Goal: Check status: Check status

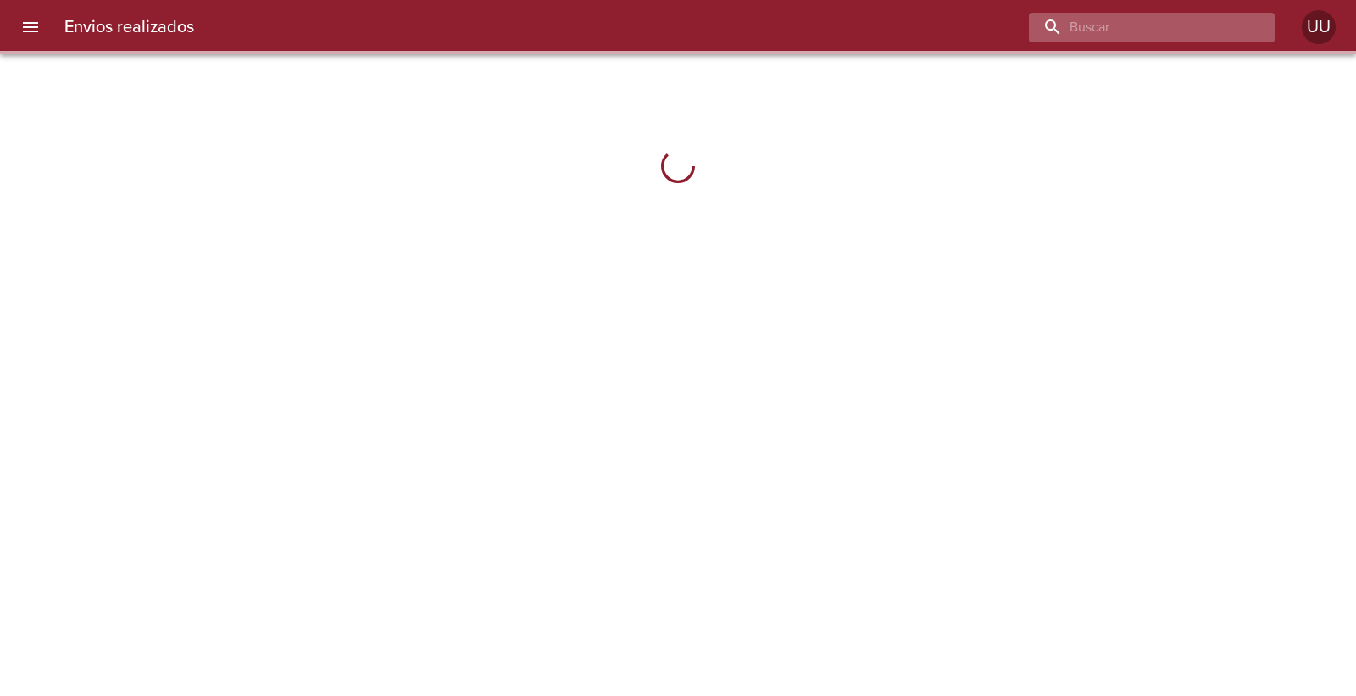
click at [1184, 22] on input "buscar" at bounding box center [1137, 28] width 217 height 30
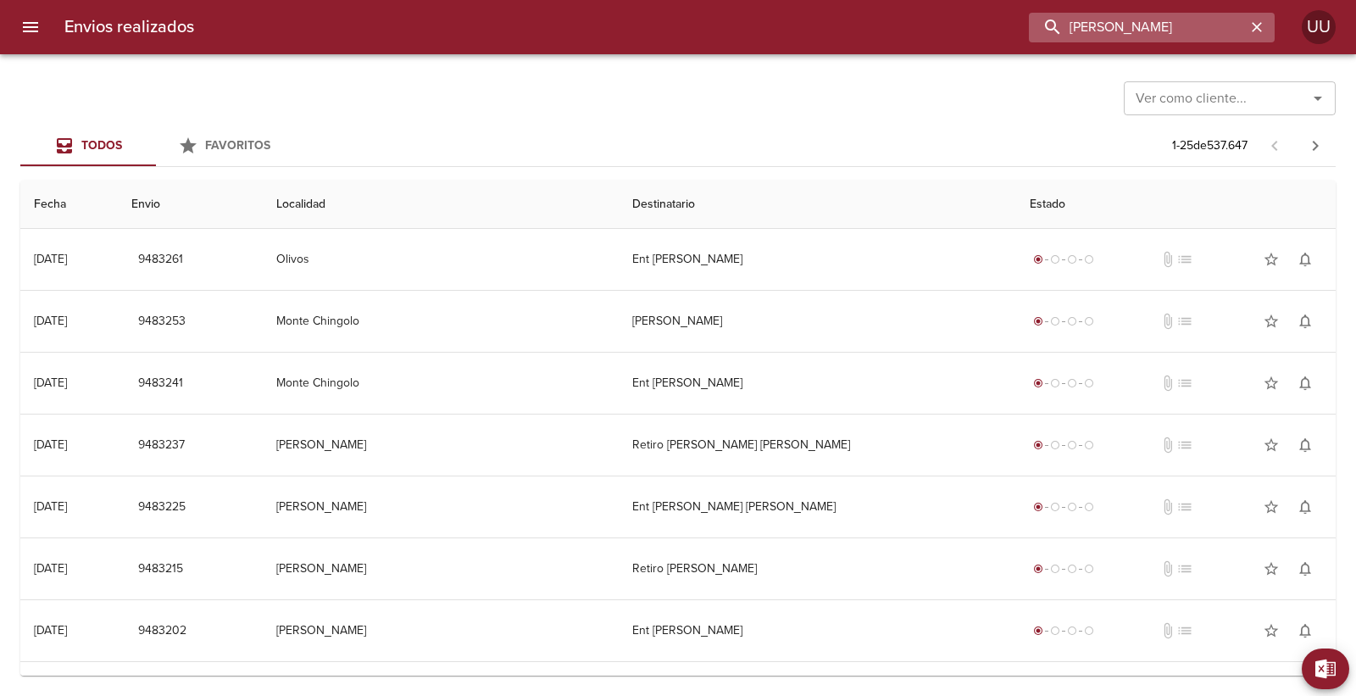
type input "[PERSON_NAME]"
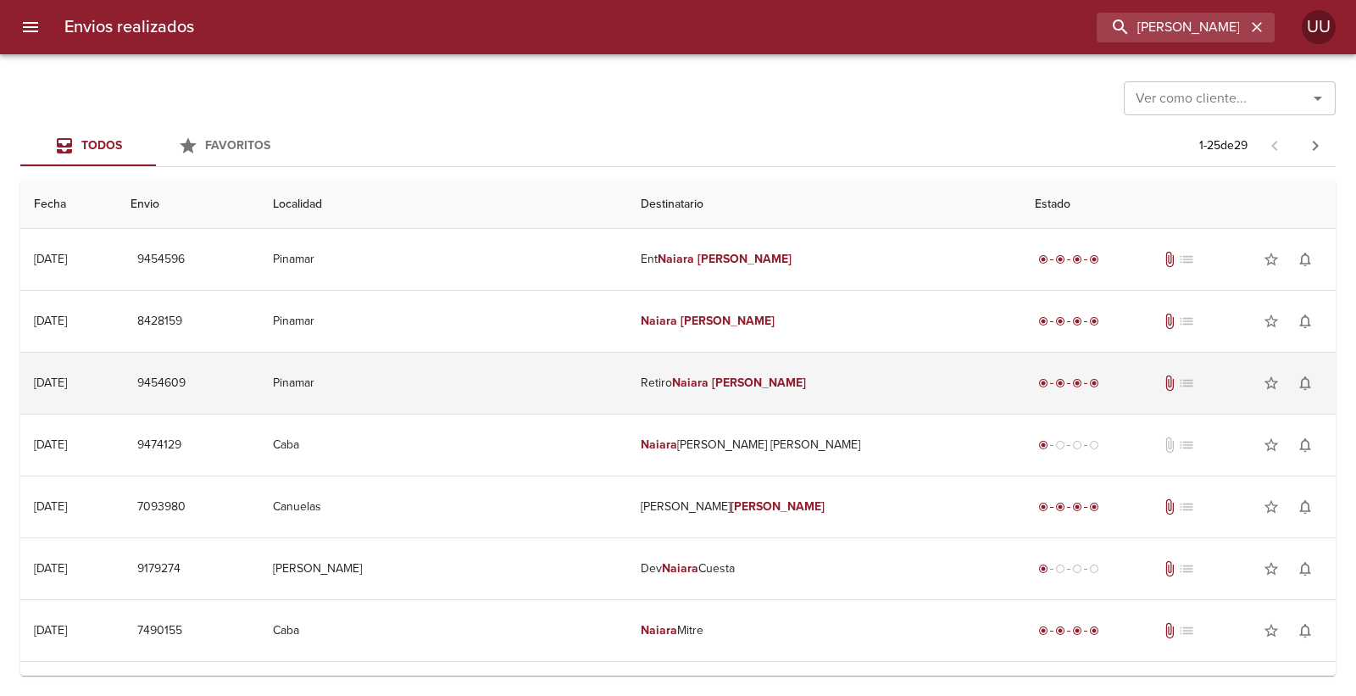
click at [847, 376] on td "Retiro [PERSON_NAME]" at bounding box center [824, 383] width 394 height 61
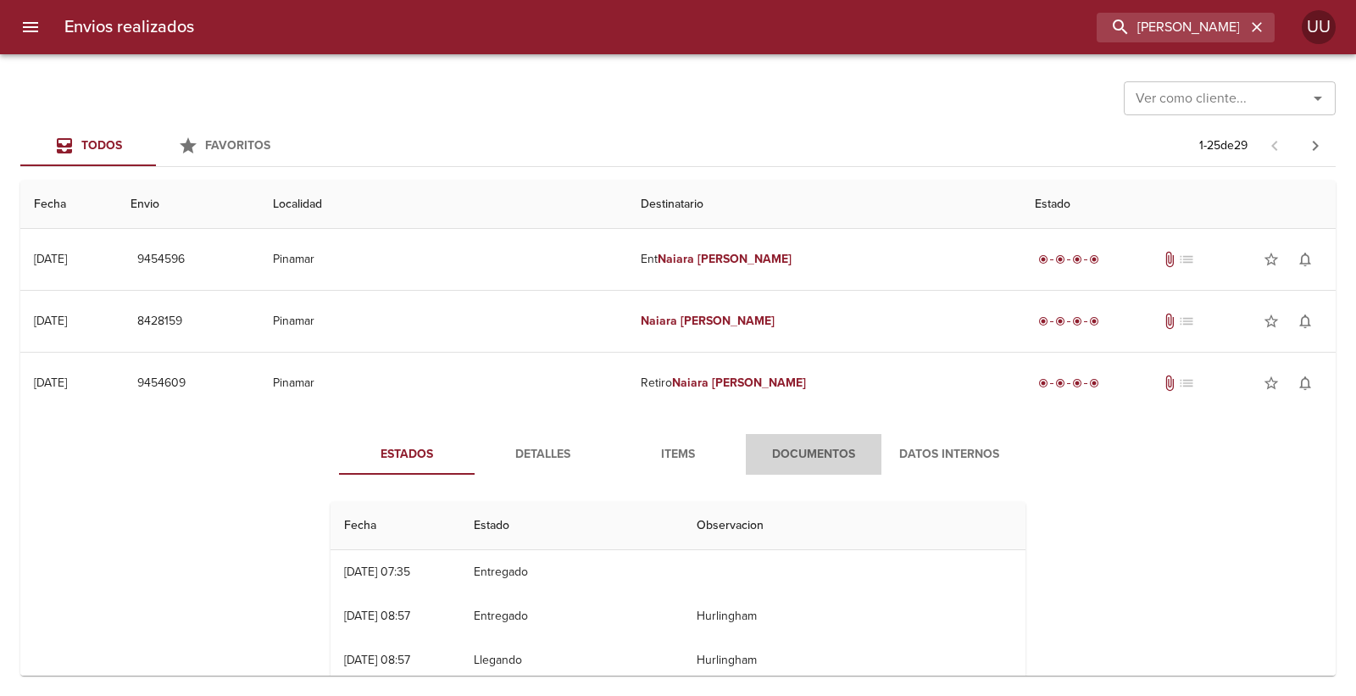
click at [791, 451] on span "Documentos" at bounding box center [813, 454] width 115 height 21
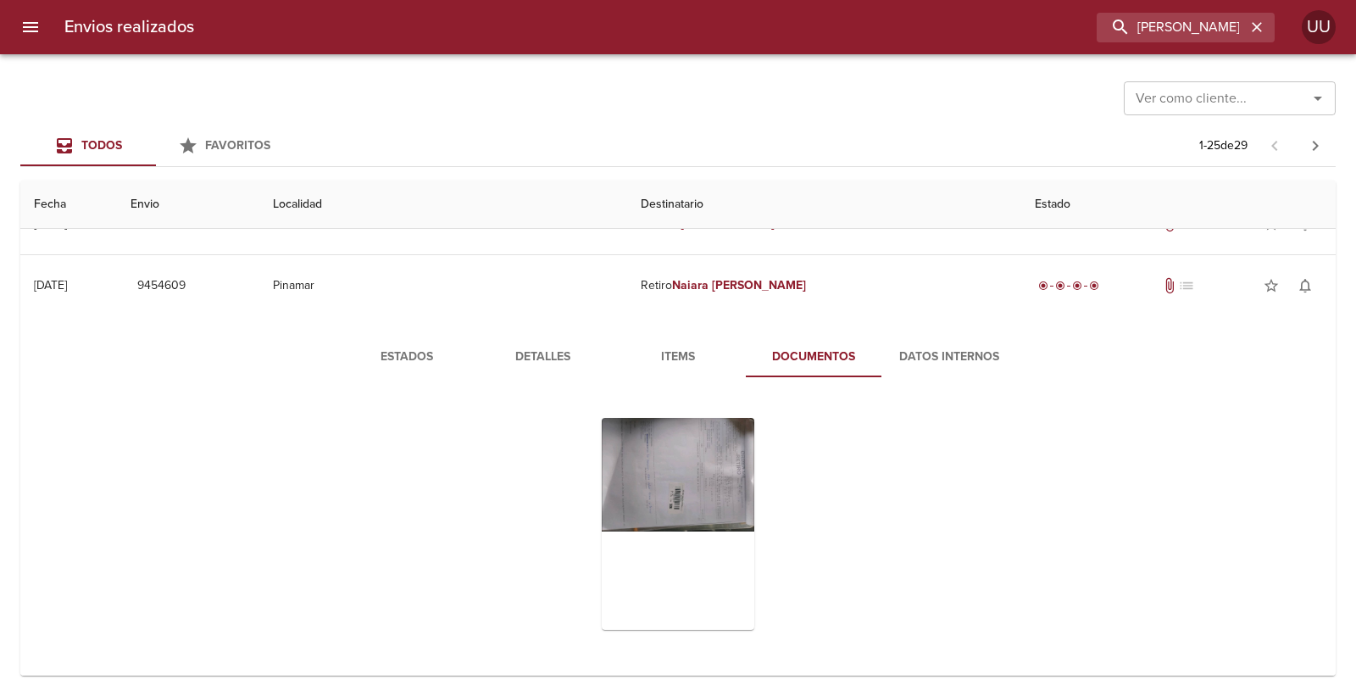
scroll to position [188, 0]
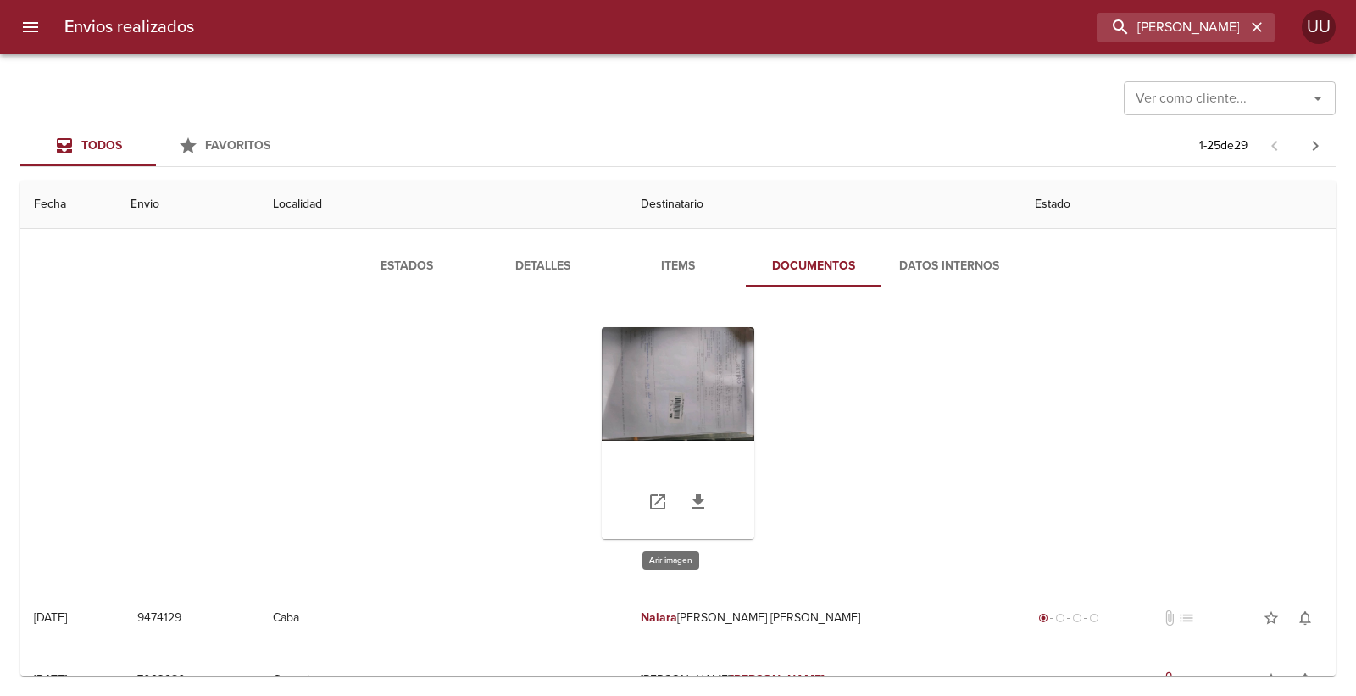
click at [744, 375] on div "Tabla de envíos del cliente" at bounding box center [678, 433] width 153 height 212
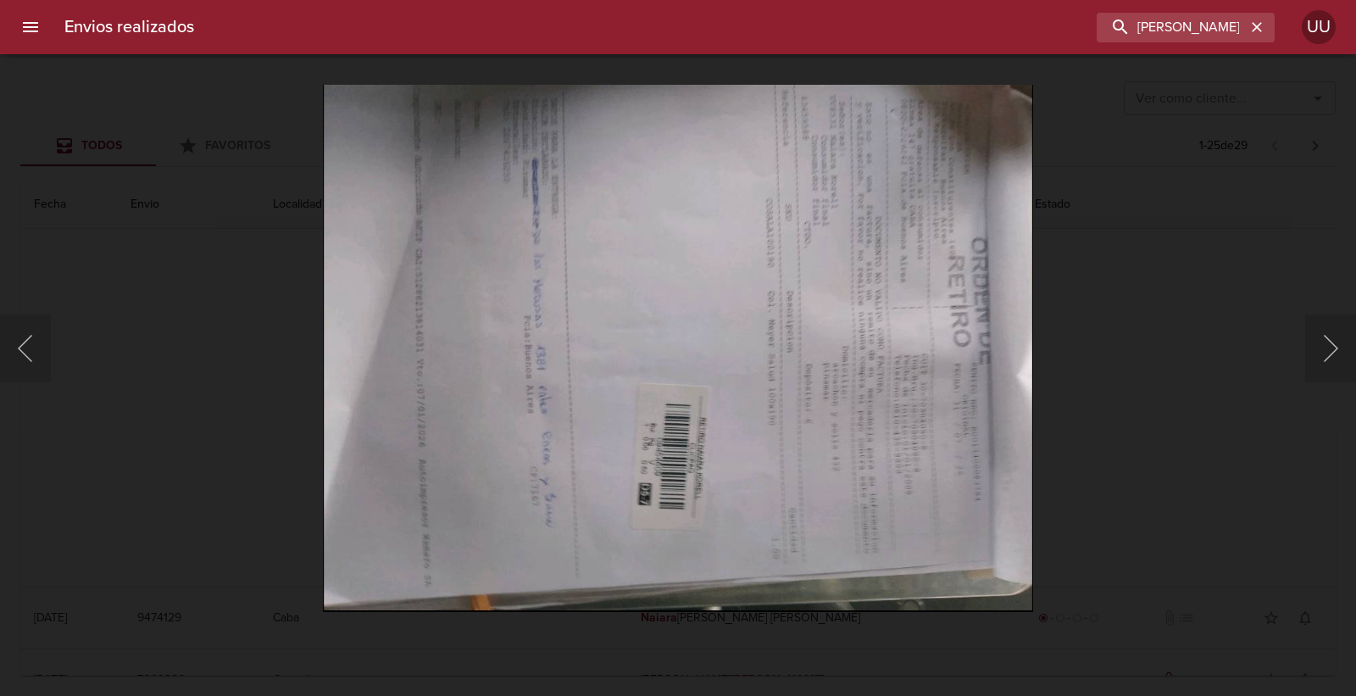
drag, startPoint x: 231, startPoint y: 301, endPoint x: 240, endPoint y: 303, distance: 8.8
click at [238, 303] on div "Lightbox" at bounding box center [678, 348] width 1356 height 696
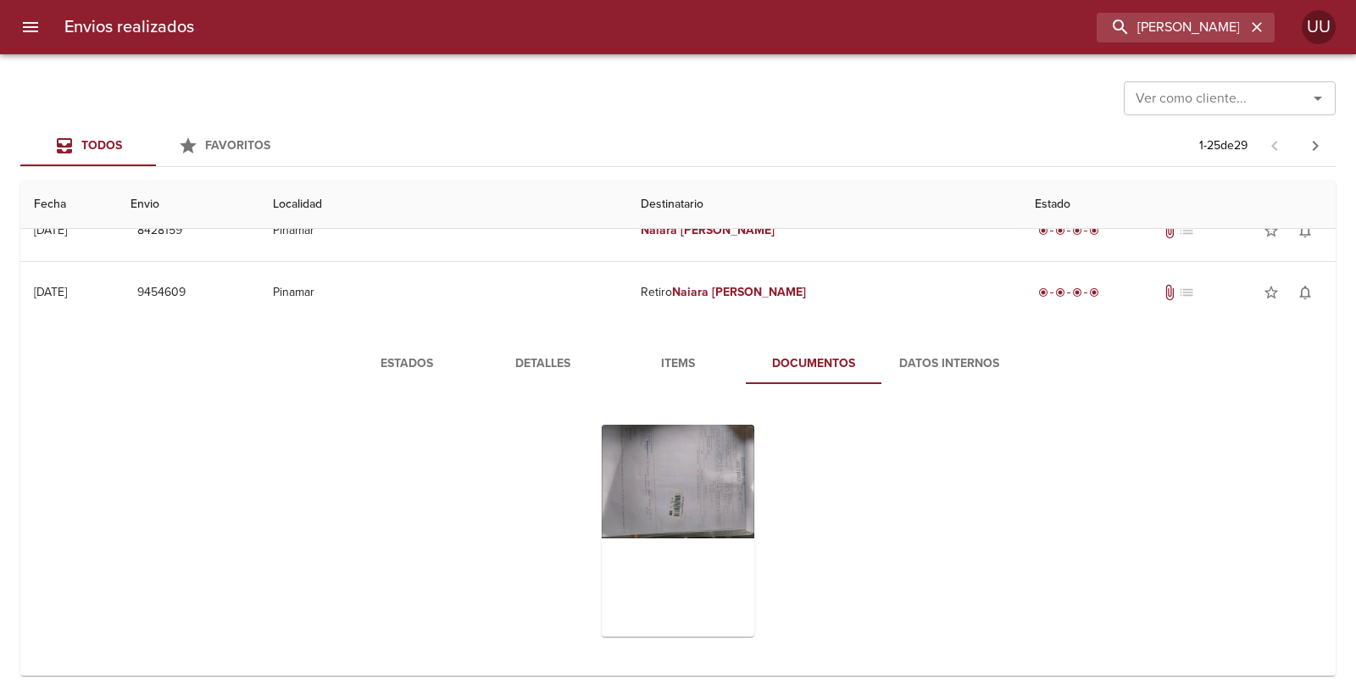
scroll to position [0, 0]
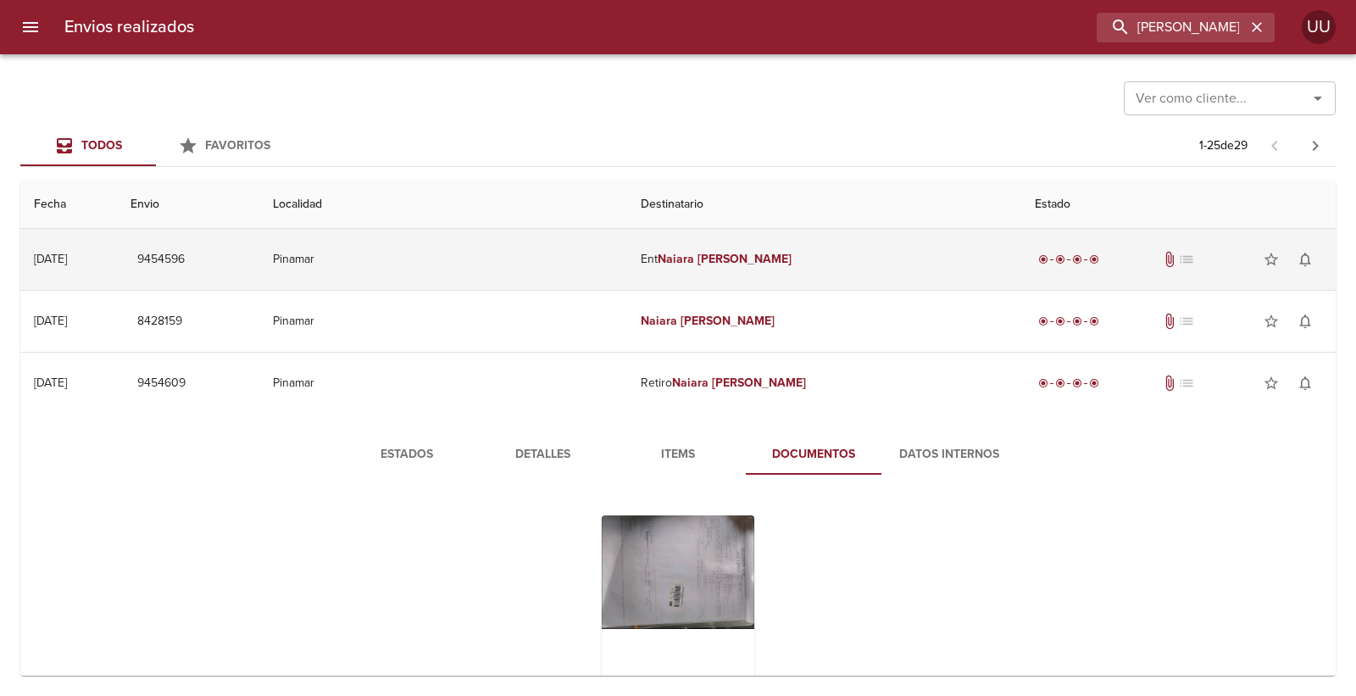
click at [773, 275] on td "Ent [PERSON_NAME]" at bounding box center [824, 259] width 394 height 61
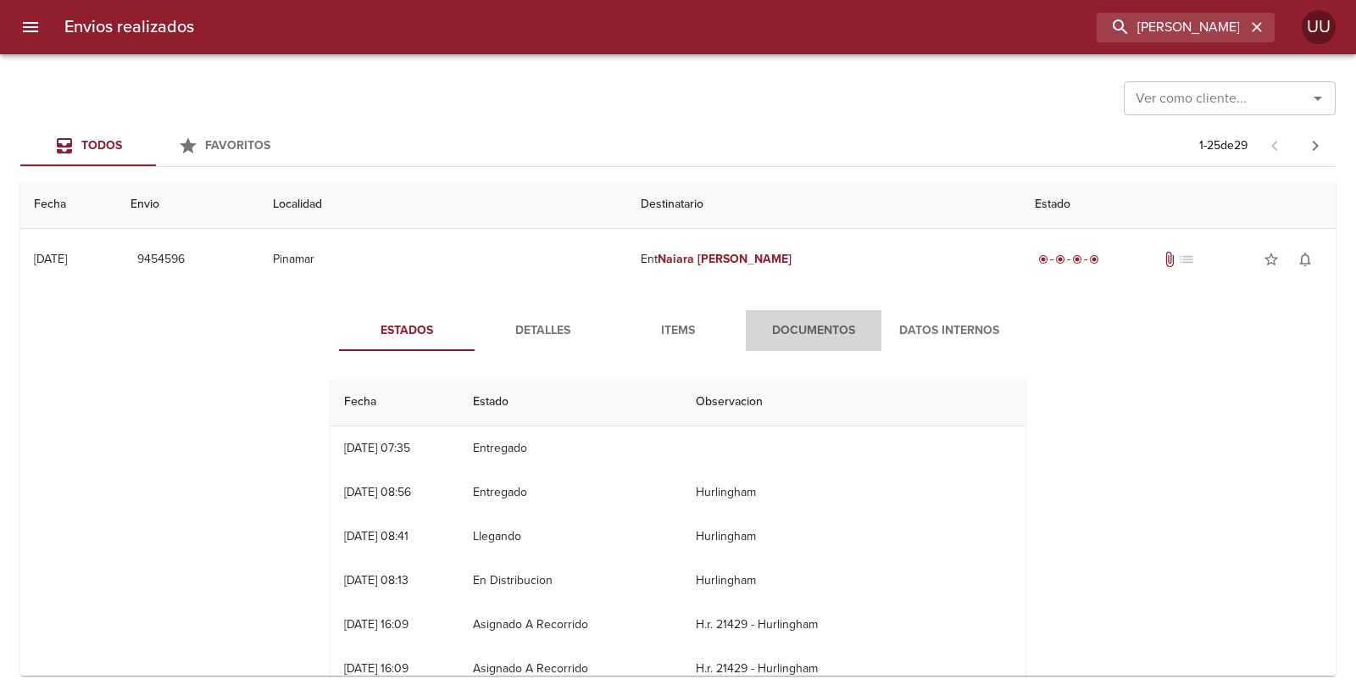
click at [822, 331] on span "Documentos" at bounding box center [813, 330] width 115 height 21
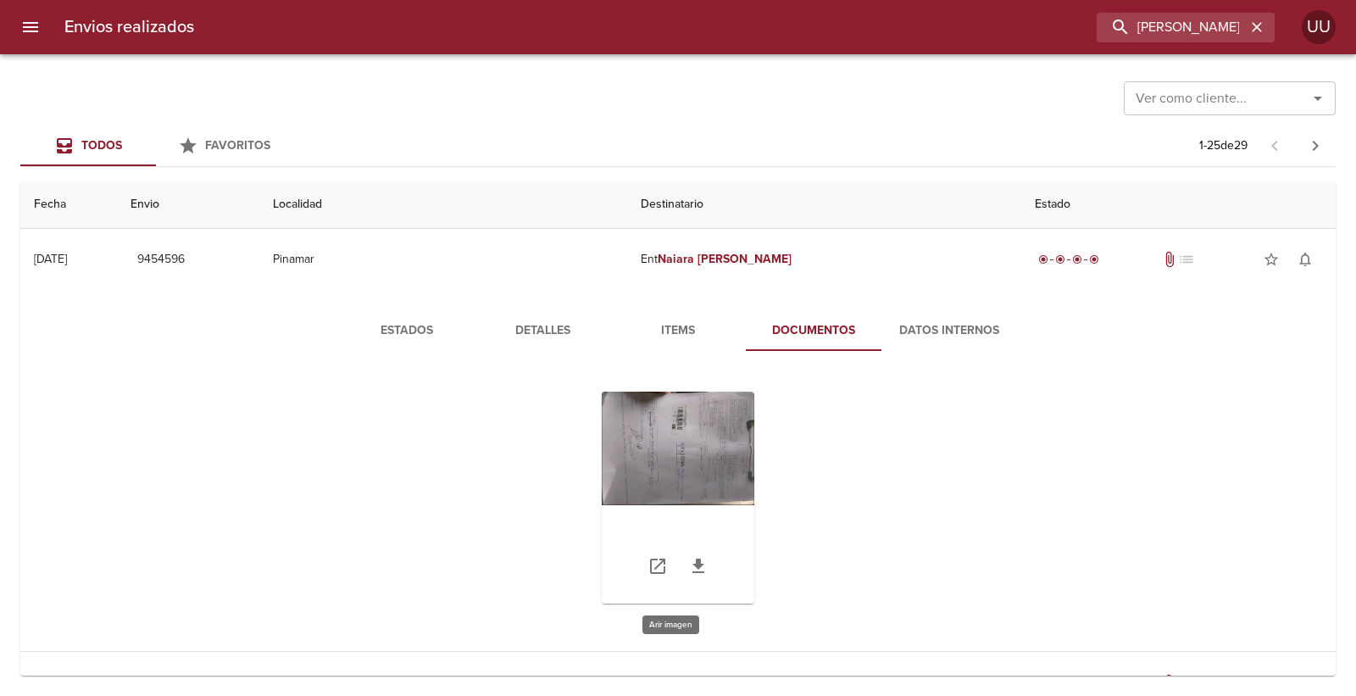
click at [692, 446] on div "Tabla de envíos del cliente" at bounding box center [678, 498] width 153 height 212
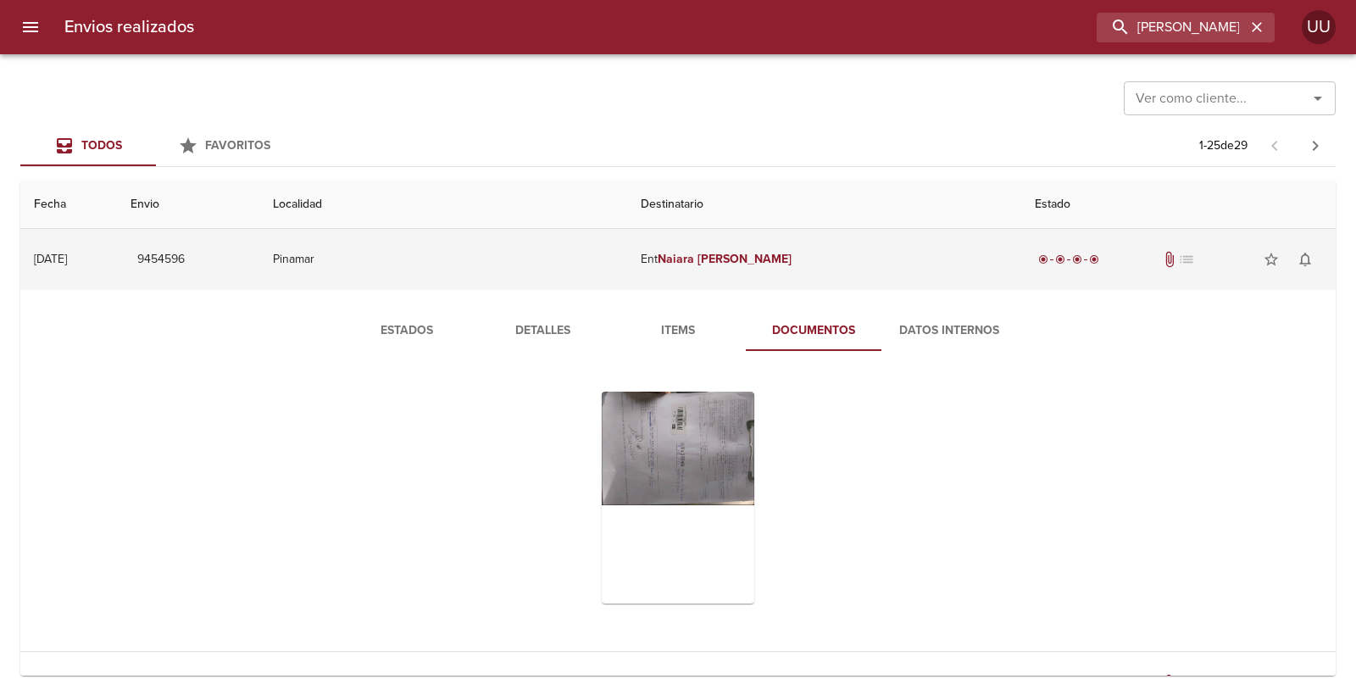
click at [808, 269] on td "Ent [PERSON_NAME]" at bounding box center [824, 259] width 394 height 61
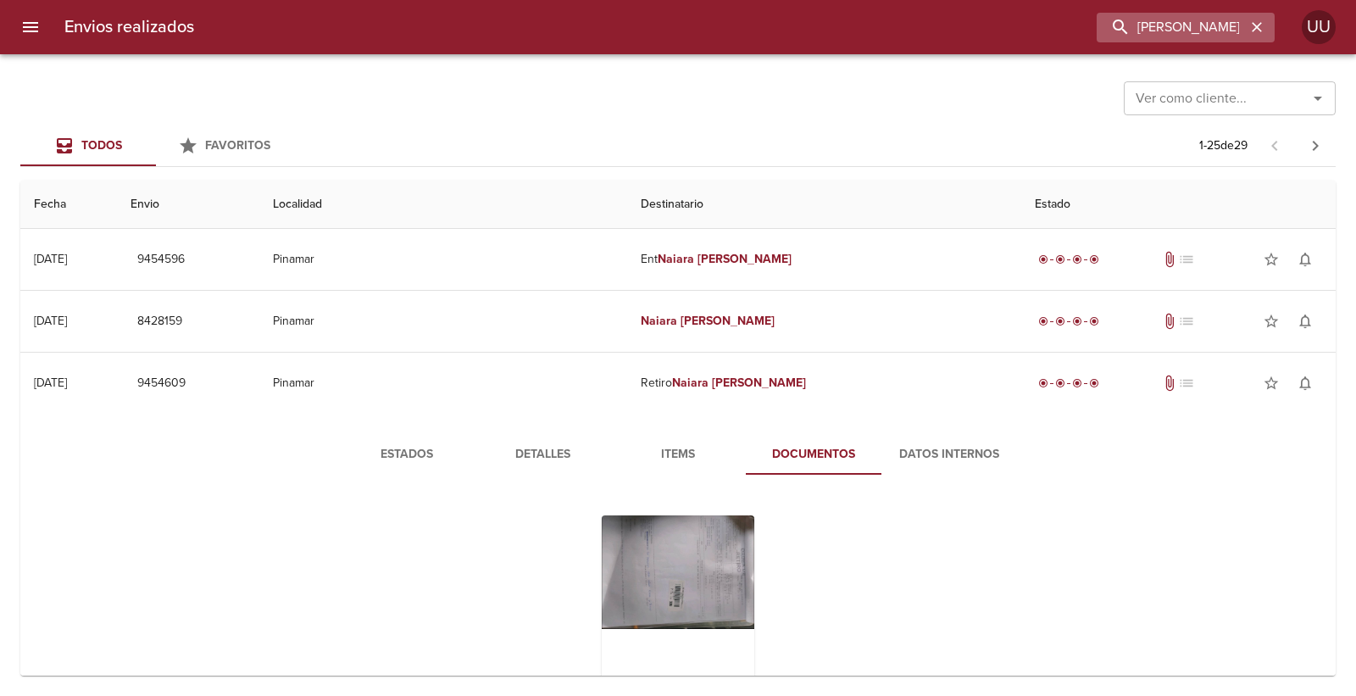
drag, startPoint x: 1247, startPoint y: 32, endPoint x: 1212, endPoint y: 31, distance: 35.6
click at [1250, 31] on icon "button" at bounding box center [1256, 27] width 17 height 17
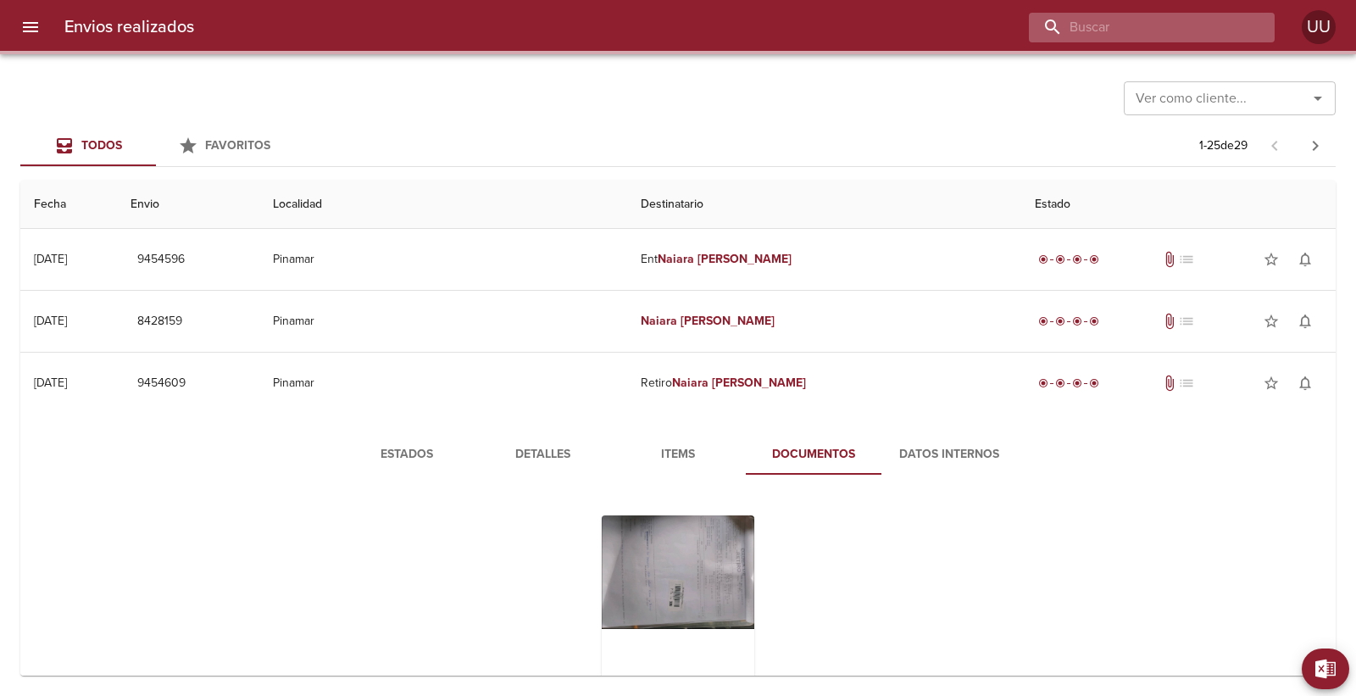
click at [1209, 30] on input "buscar" at bounding box center [1137, 28] width 217 height 30
type input "9434980"
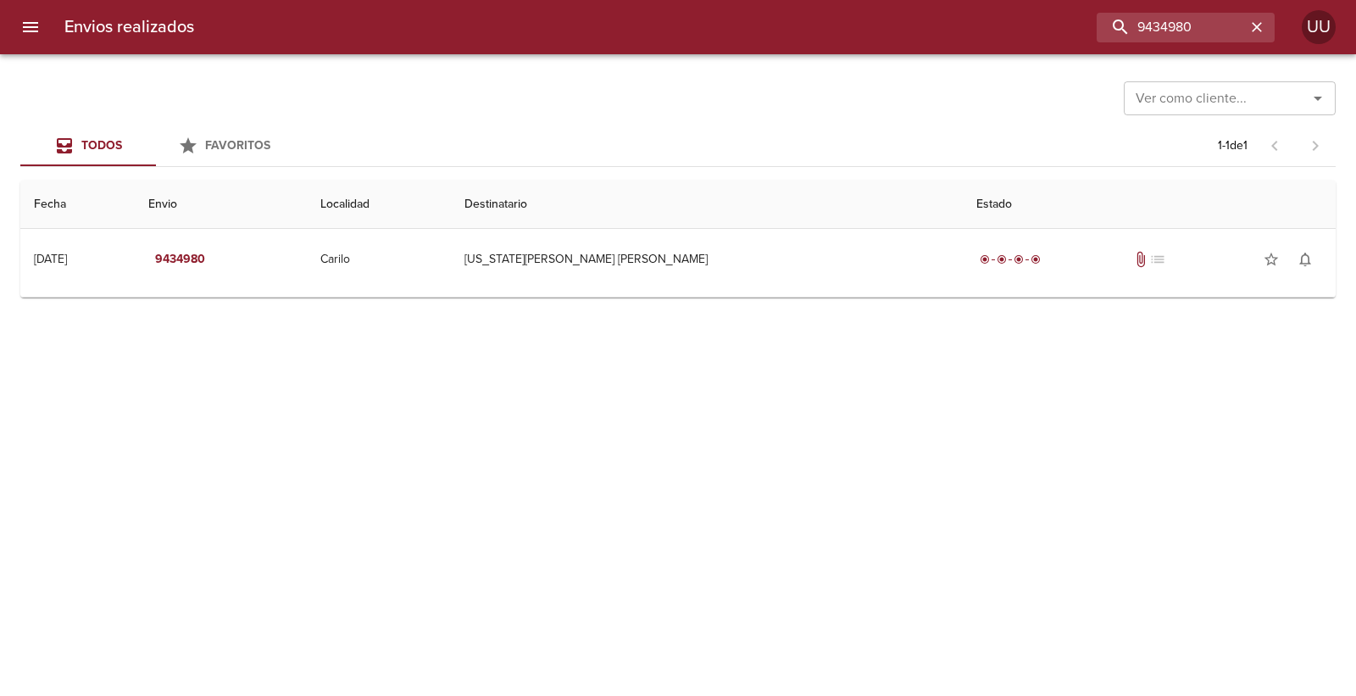
click at [775, 292] on td "Guia : 9434980" at bounding box center [677, 293] width 1315 height 7
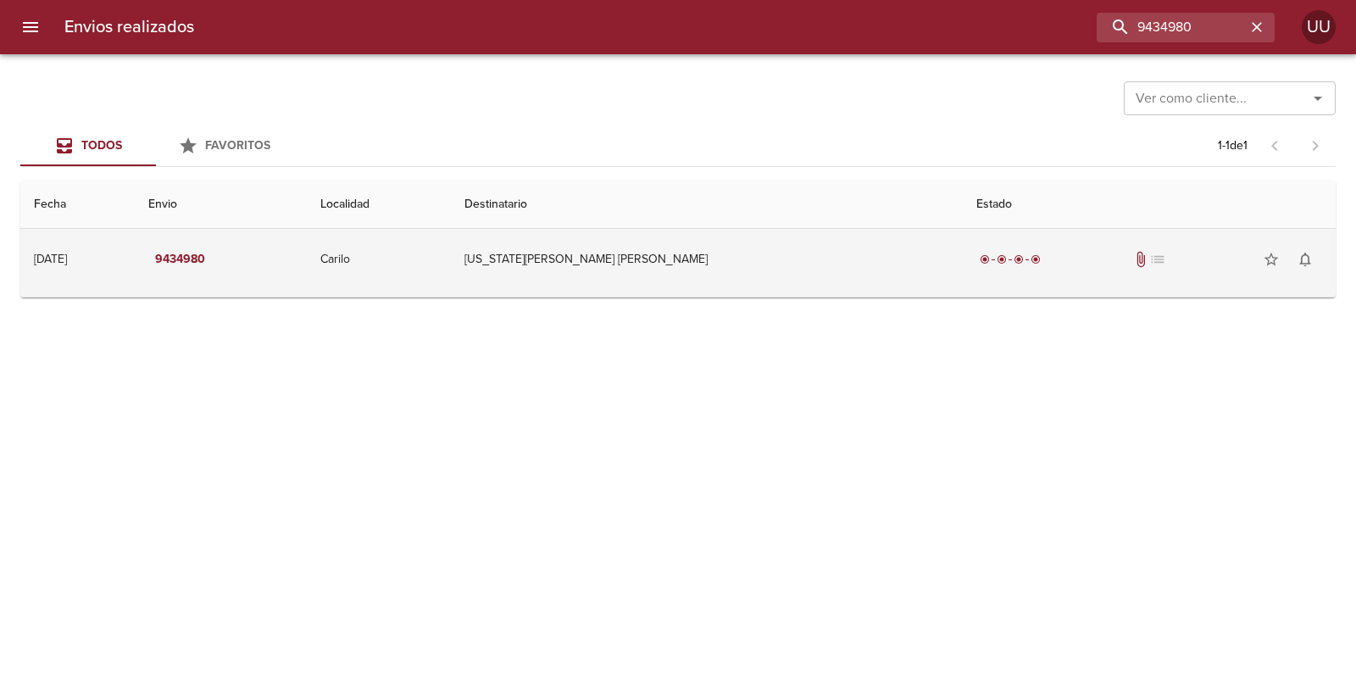
click at [775, 247] on td "[US_STATE][PERSON_NAME] [PERSON_NAME]" at bounding box center [707, 259] width 512 height 61
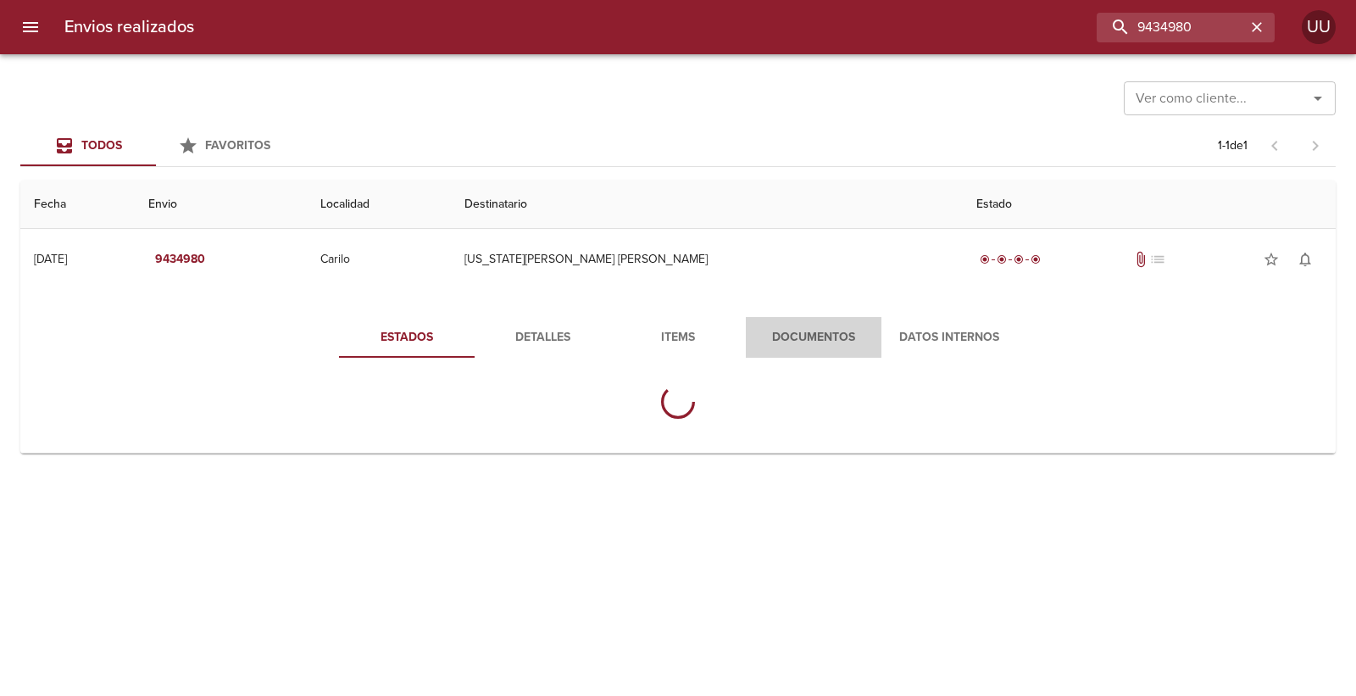
click at [818, 328] on span "Documentos" at bounding box center [813, 337] width 115 height 21
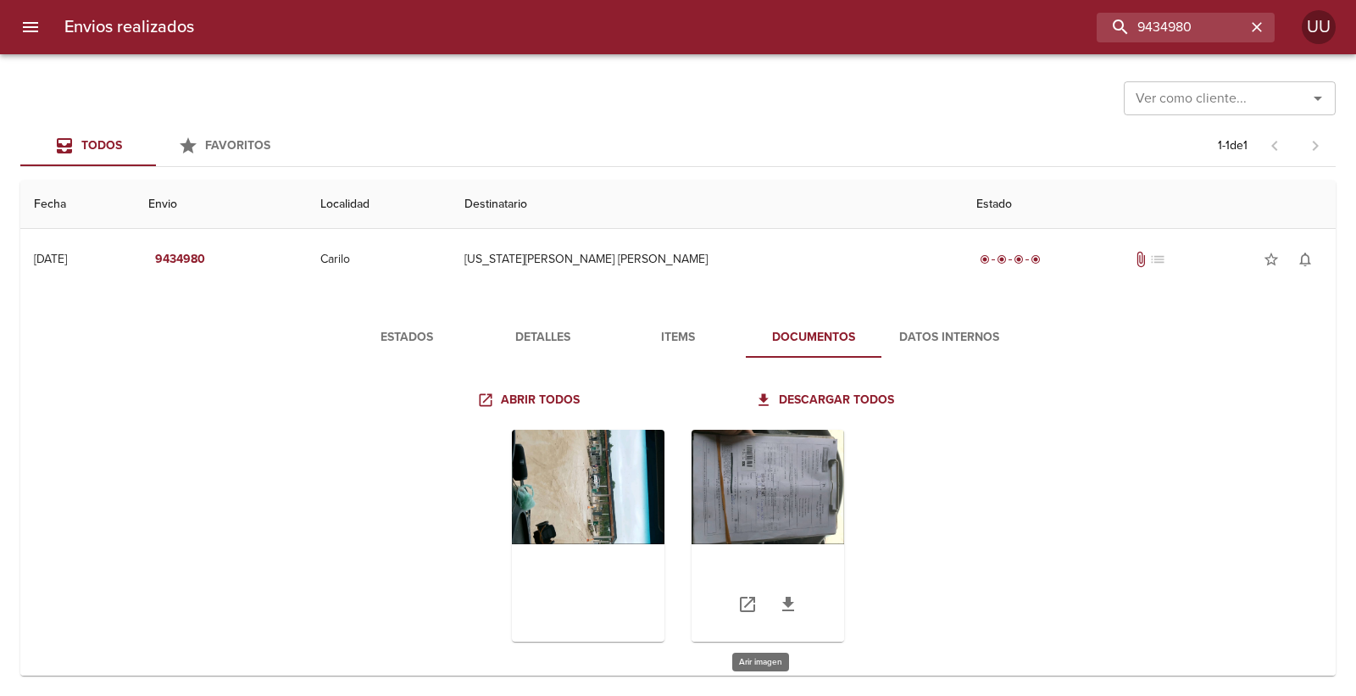
click at [788, 486] on div "Tabla de envíos del cliente" at bounding box center [768, 536] width 153 height 212
click at [555, 489] on div "Tabla de envíos del cliente" at bounding box center [588, 536] width 153 height 212
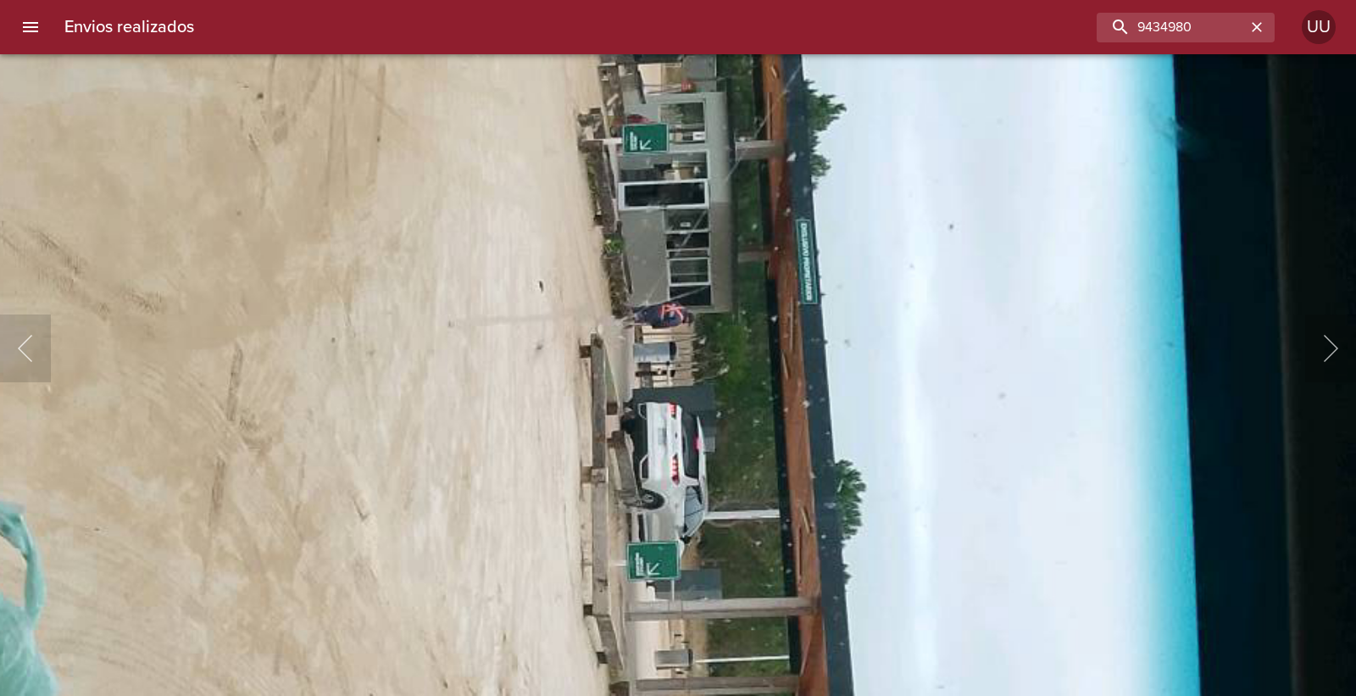
click at [614, 443] on img "Lightbox" at bounding box center [590, 523] width 1540 height 1142
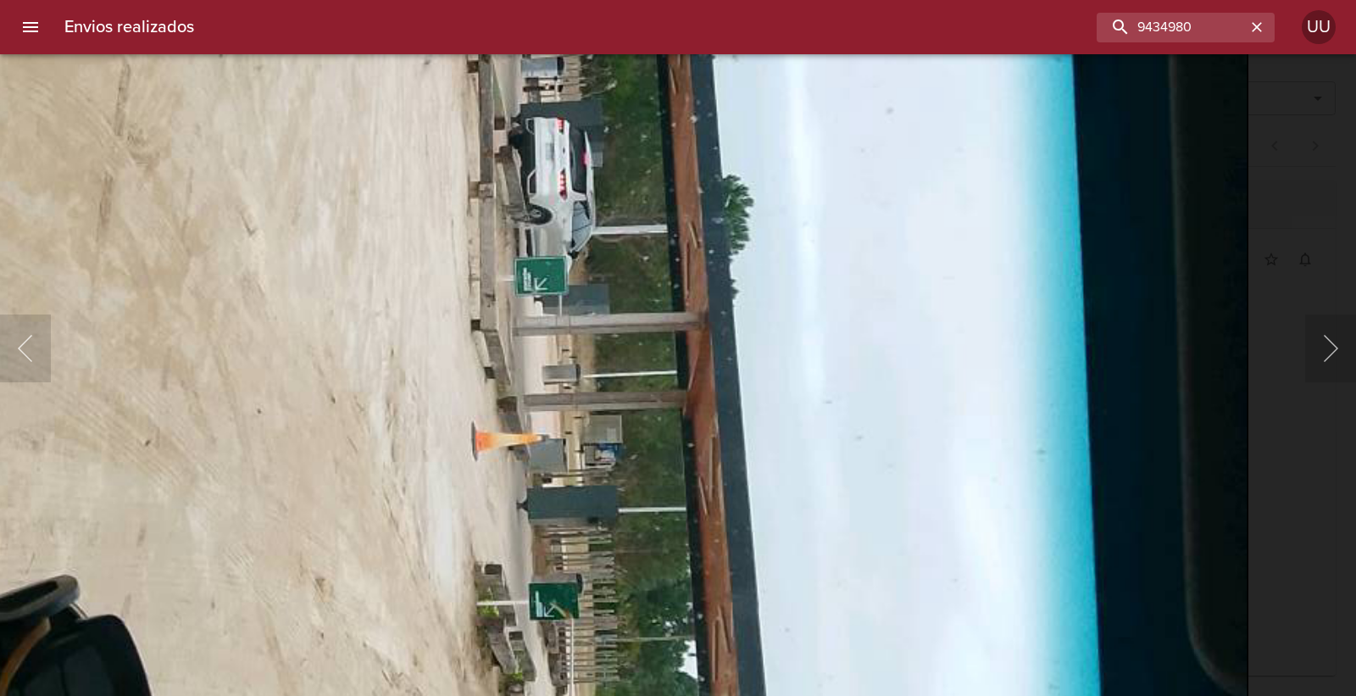
click at [528, 231] on img "Lightbox" at bounding box center [478, 238] width 1540 height 1142
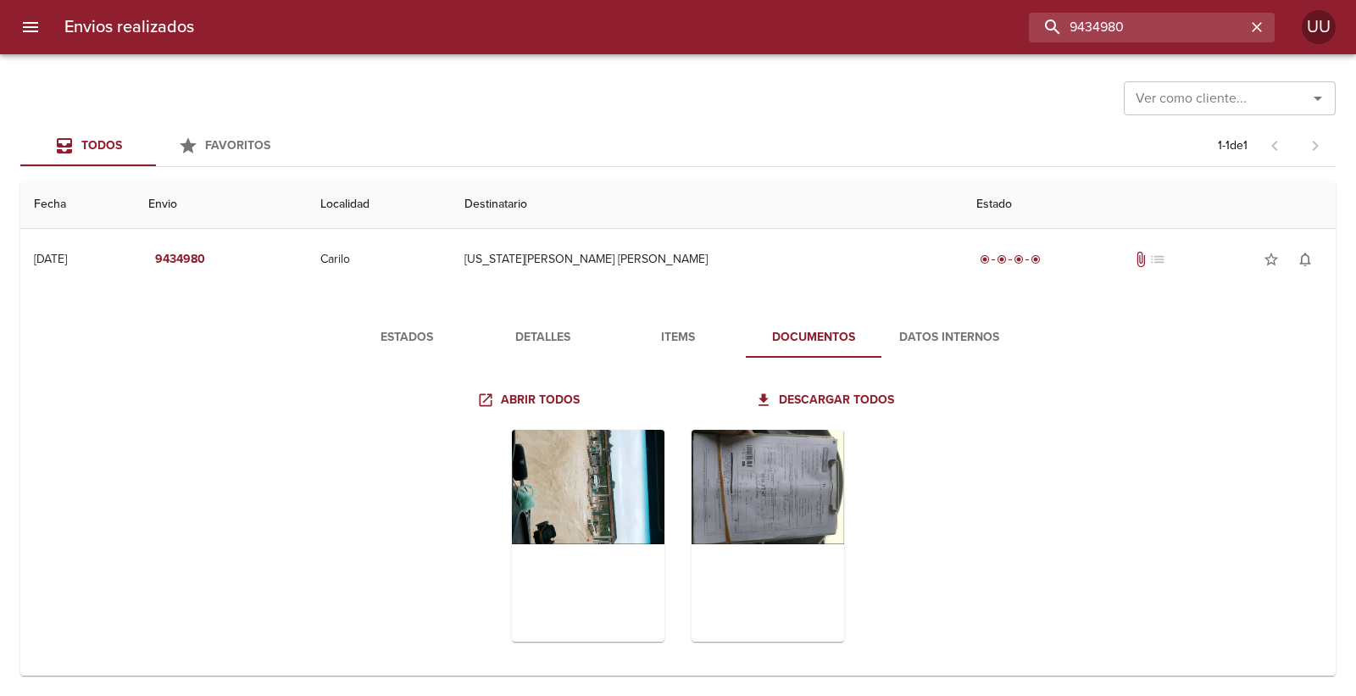
drag, startPoint x: 1198, startPoint y: 22, endPoint x: 975, endPoint y: 22, distance: 222.9
click at [975, 22] on div "9434980" at bounding box center [741, 28] width 1067 height 30
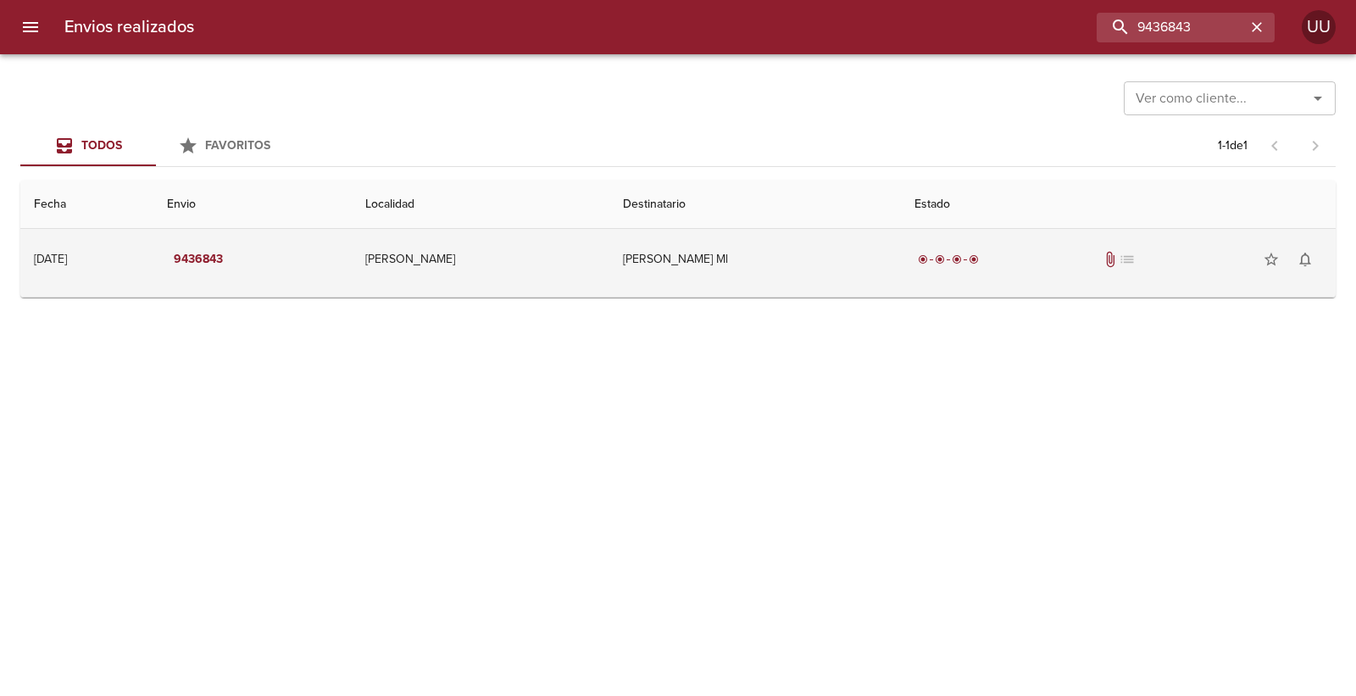
click at [723, 248] on td "[PERSON_NAME] Ml" at bounding box center [755, 259] width 292 height 61
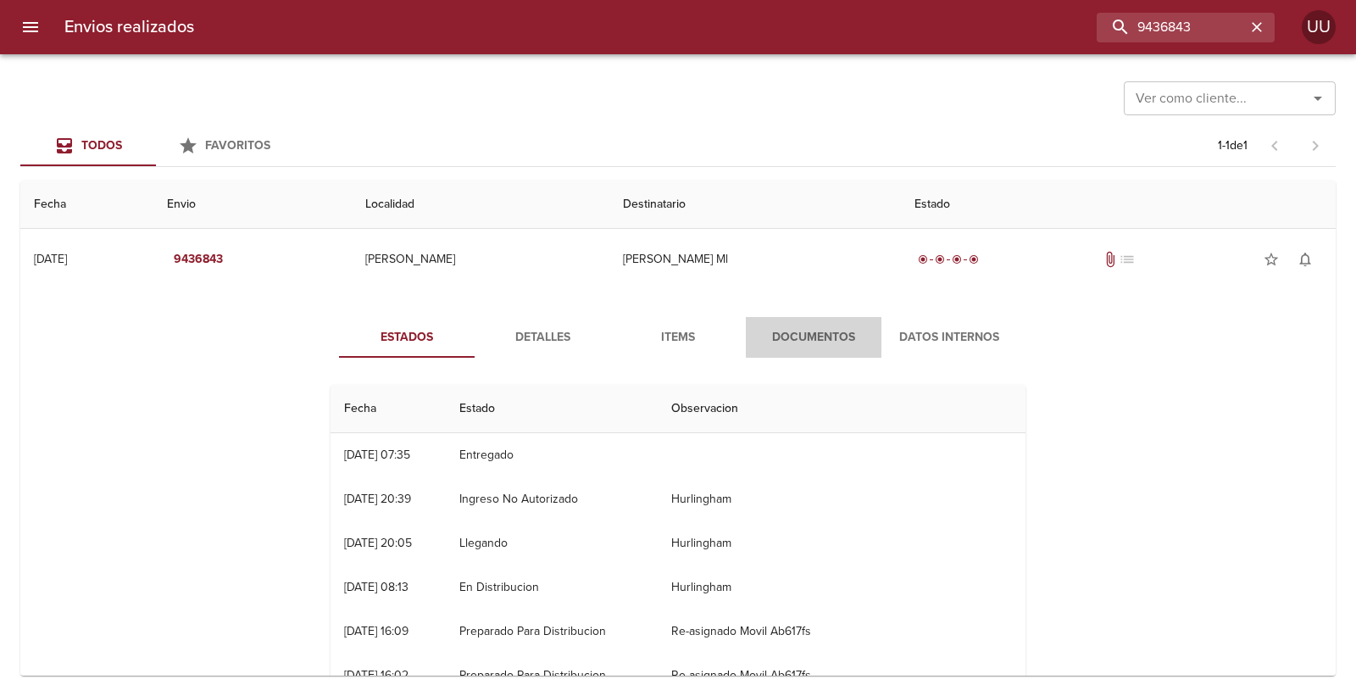
click at [792, 336] on span "Documentos" at bounding box center [813, 337] width 115 height 21
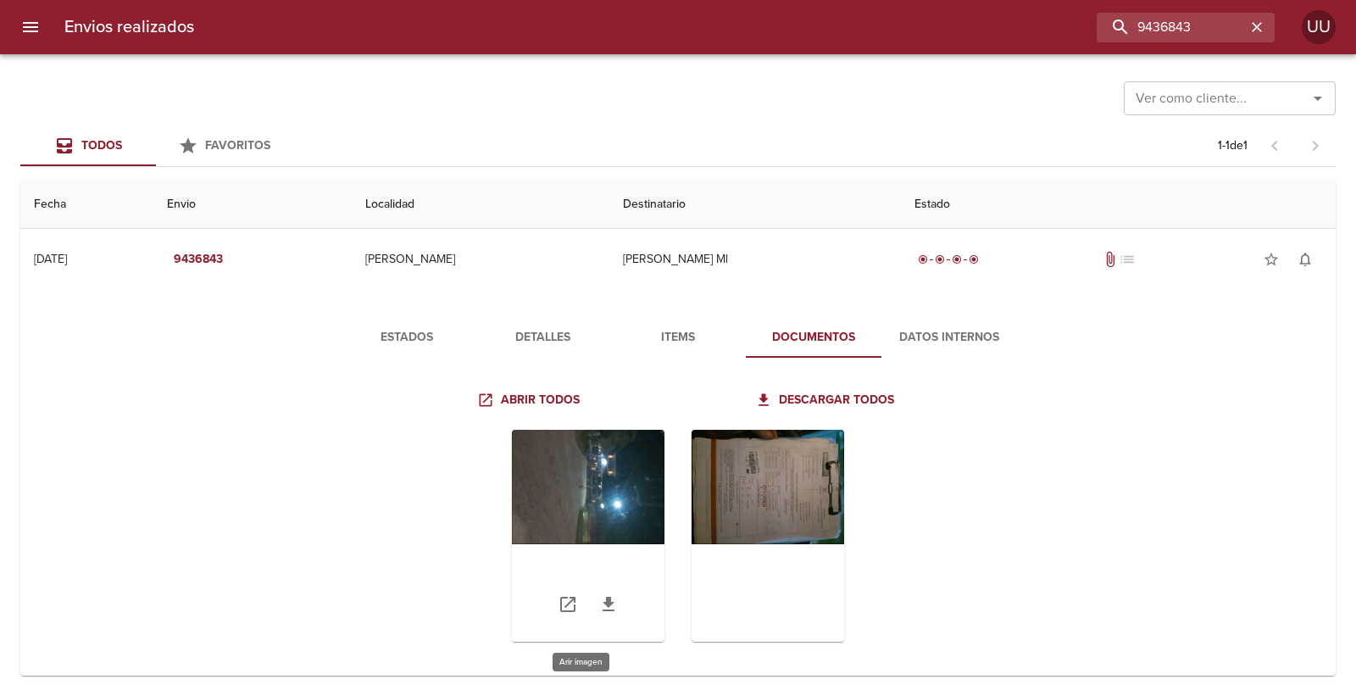
click at [535, 477] on div "Tabla de envíos del cliente" at bounding box center [588, 536] width 153 height 212
drag, startPoint x: 1220, startPoint y: 30, endPoint x: 740, endPoint y: -47, distance: 486.5
click at [740, 0] on html "Envios realizados 9436843 UU Ver como cliente... Ver como cliente... Todos Favo…" at bounding box center [678, 0] width 1356 height 0
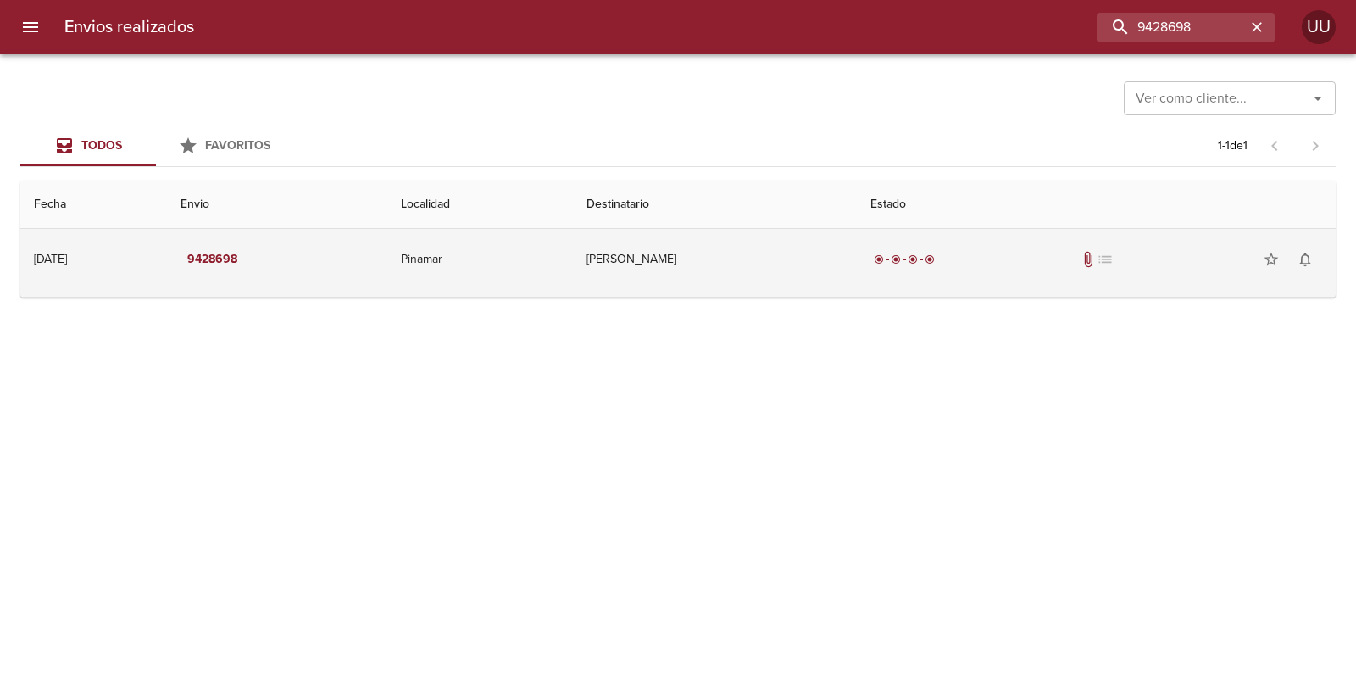
click at [843, 268] on td "[PERSON_NAME]" at bounding box center [715, 259] width 284 height 61
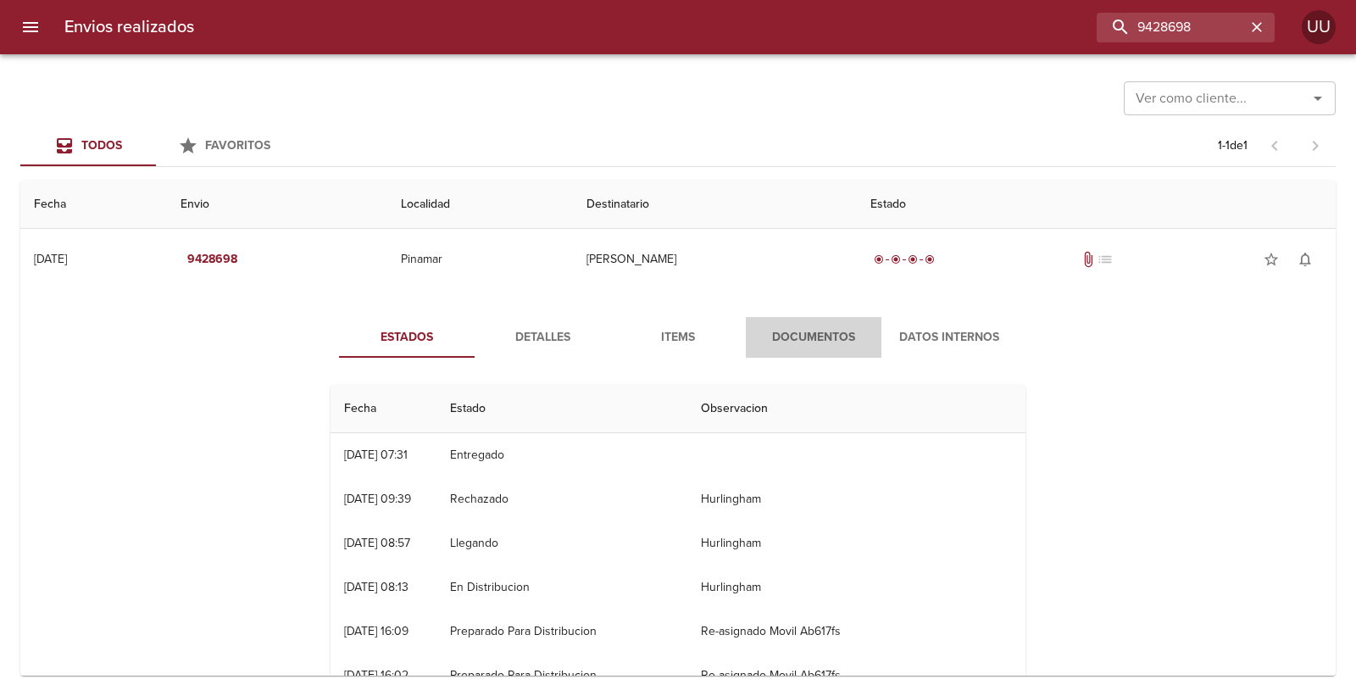
click at [856, 327] on span "Documentos" at bounding box center [813, 337] width 115 height 21
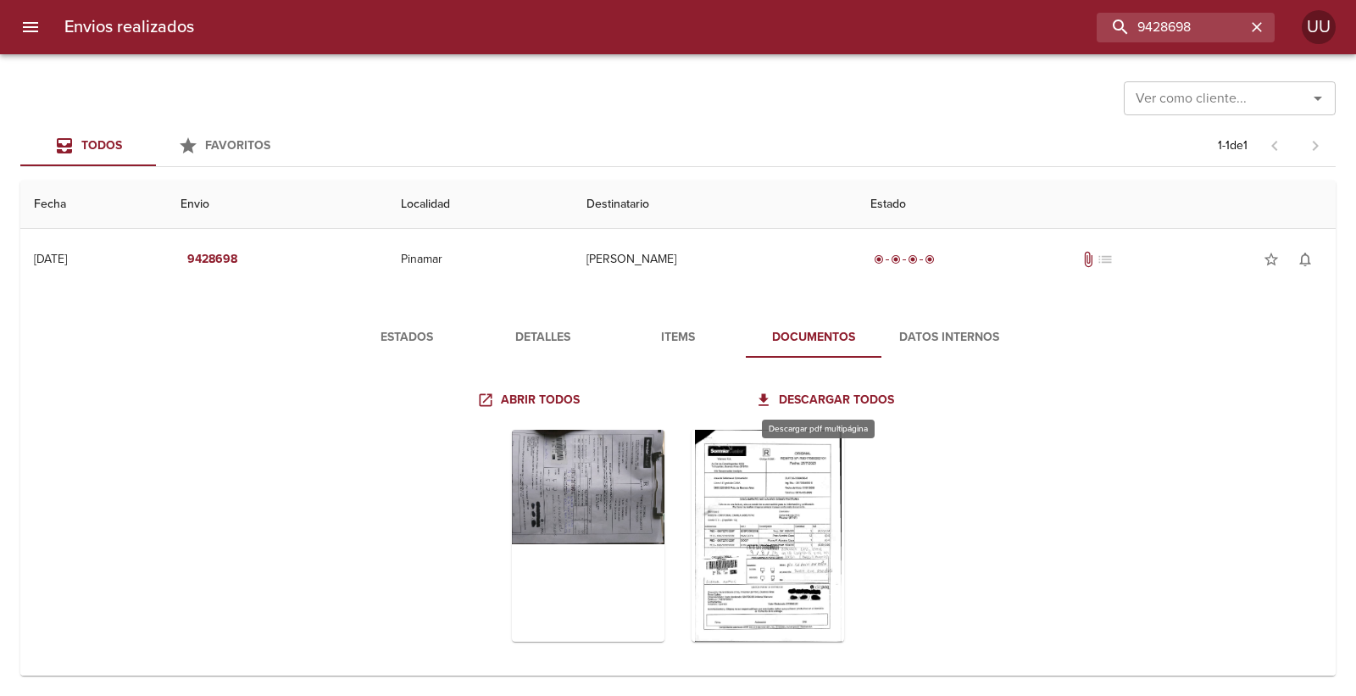
scroll to position [13, 0]
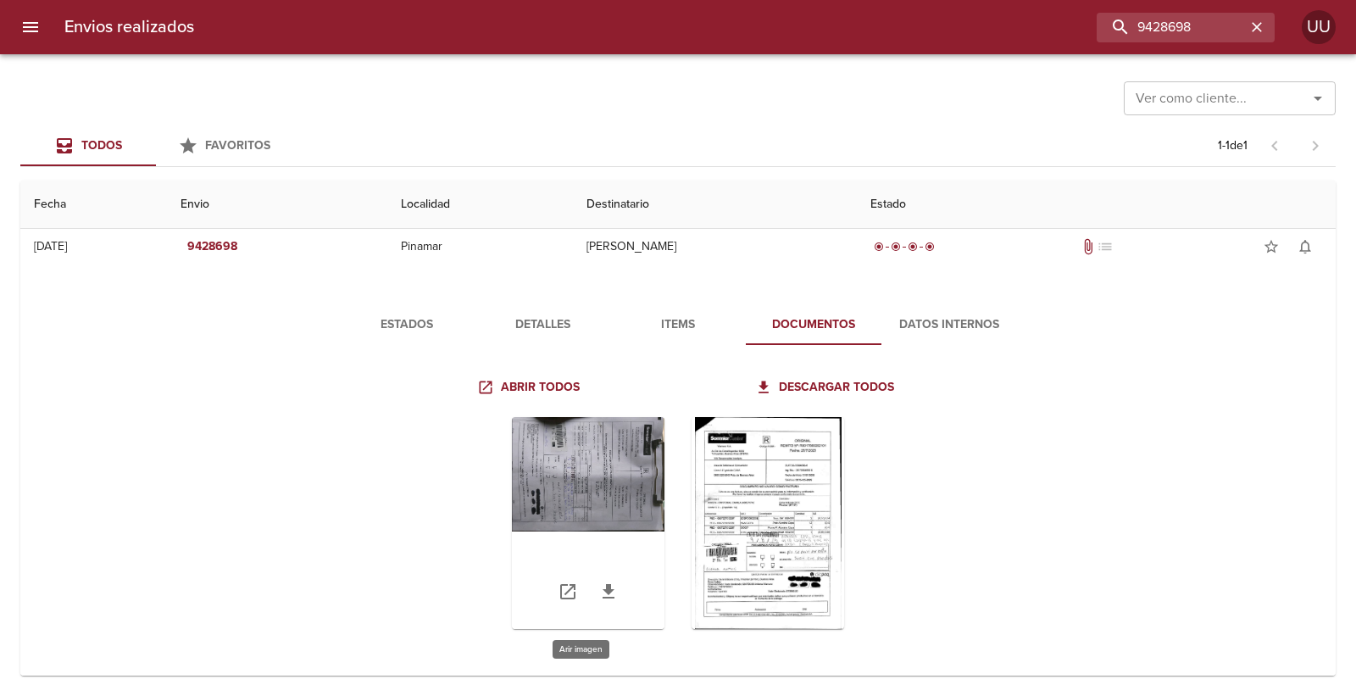
click at [602, 480] on div "Tabla de envíos del cliente" at bounding box center [588, 523] width 153 height 212
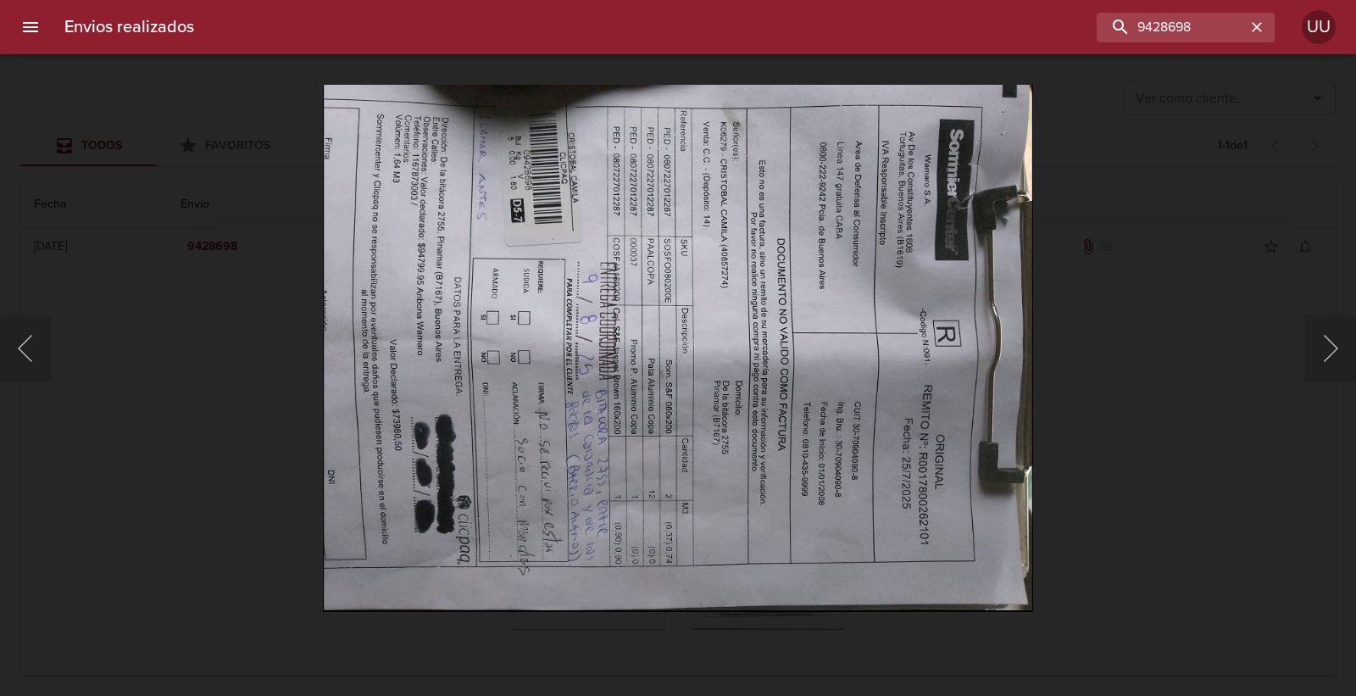
click at [642, 419] on img "Lightbox" at bounding box center [677, 348] width 709 height 526
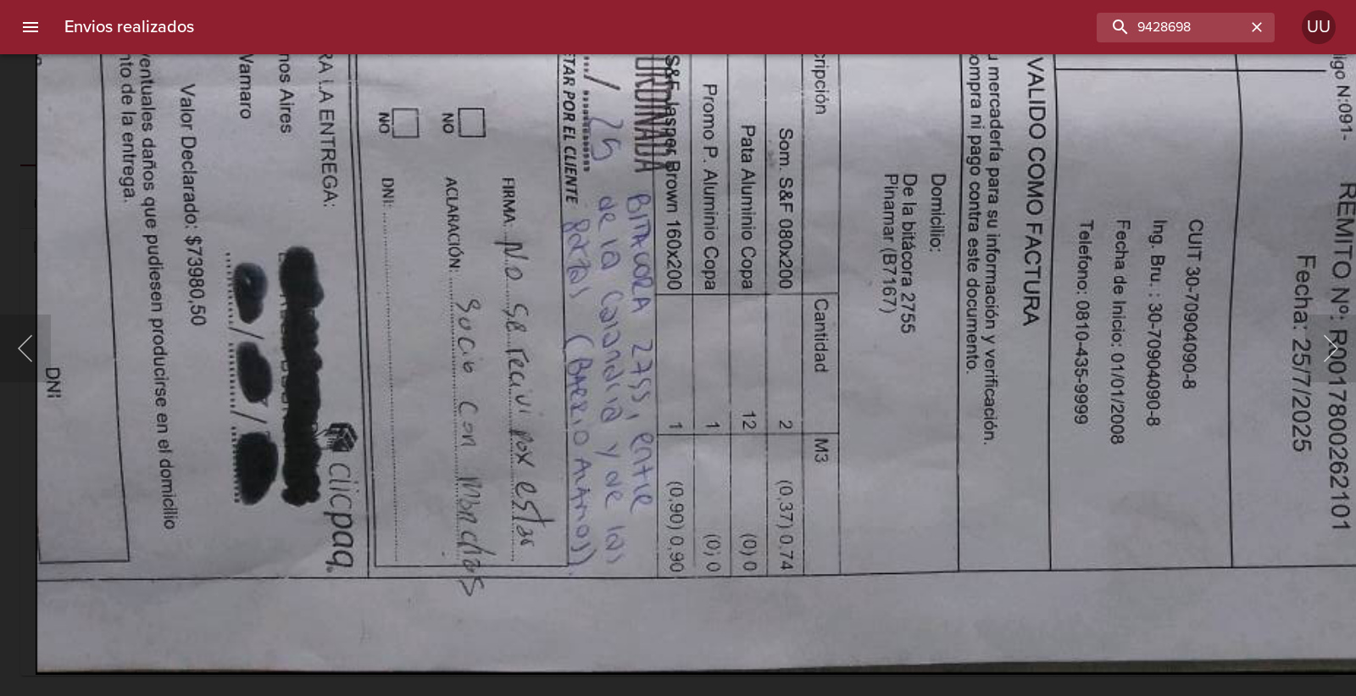
click at [557, 315] on img "Lightbox" at bounding box center [806, 103] width 1540 height 1142
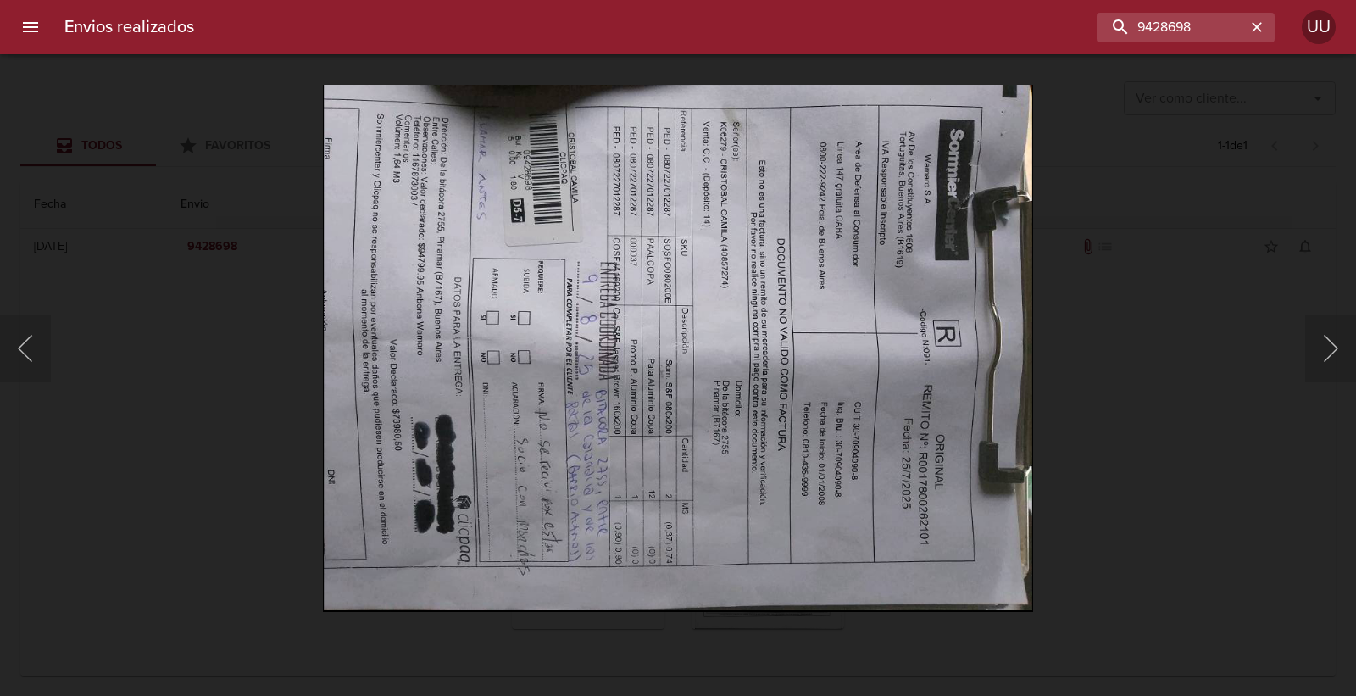
click at [292, 442] on div "Lightbox" at bounding box center [678, 348] width 1356 height 696
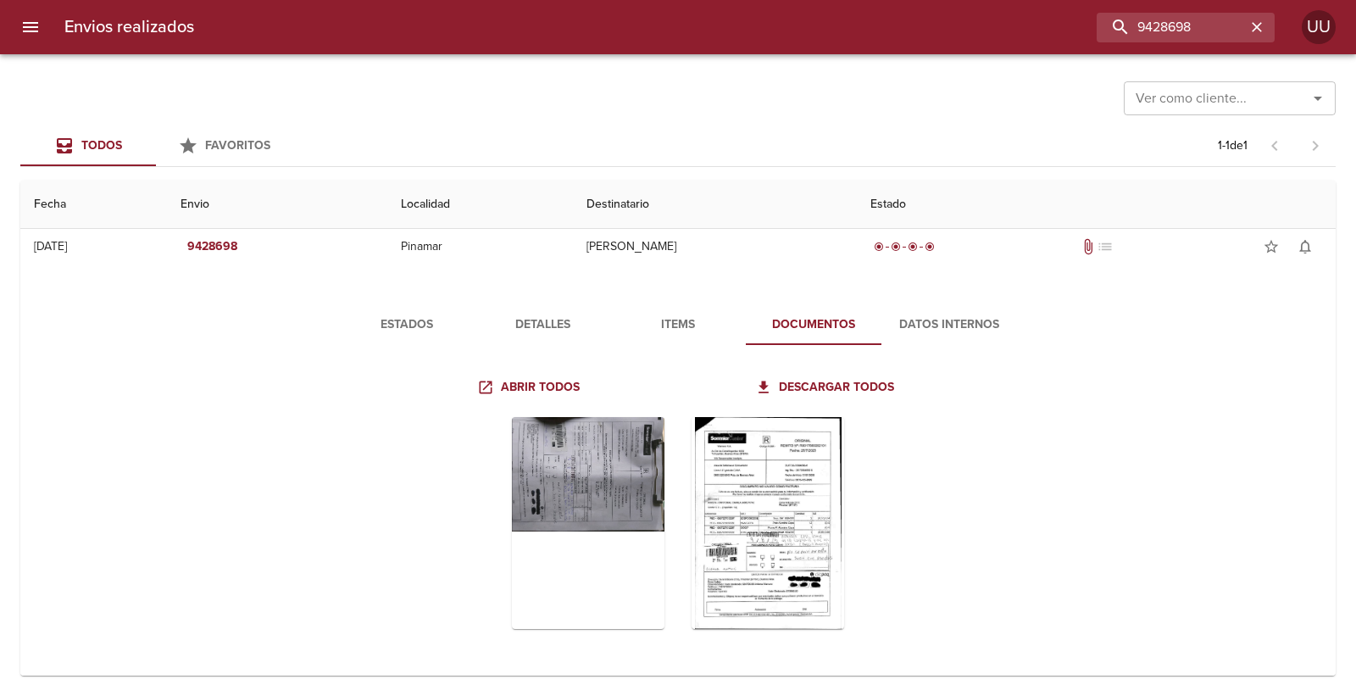
click at [503, 335] on button "Detalles" at bounding box center [543, 324] width 136 height 41
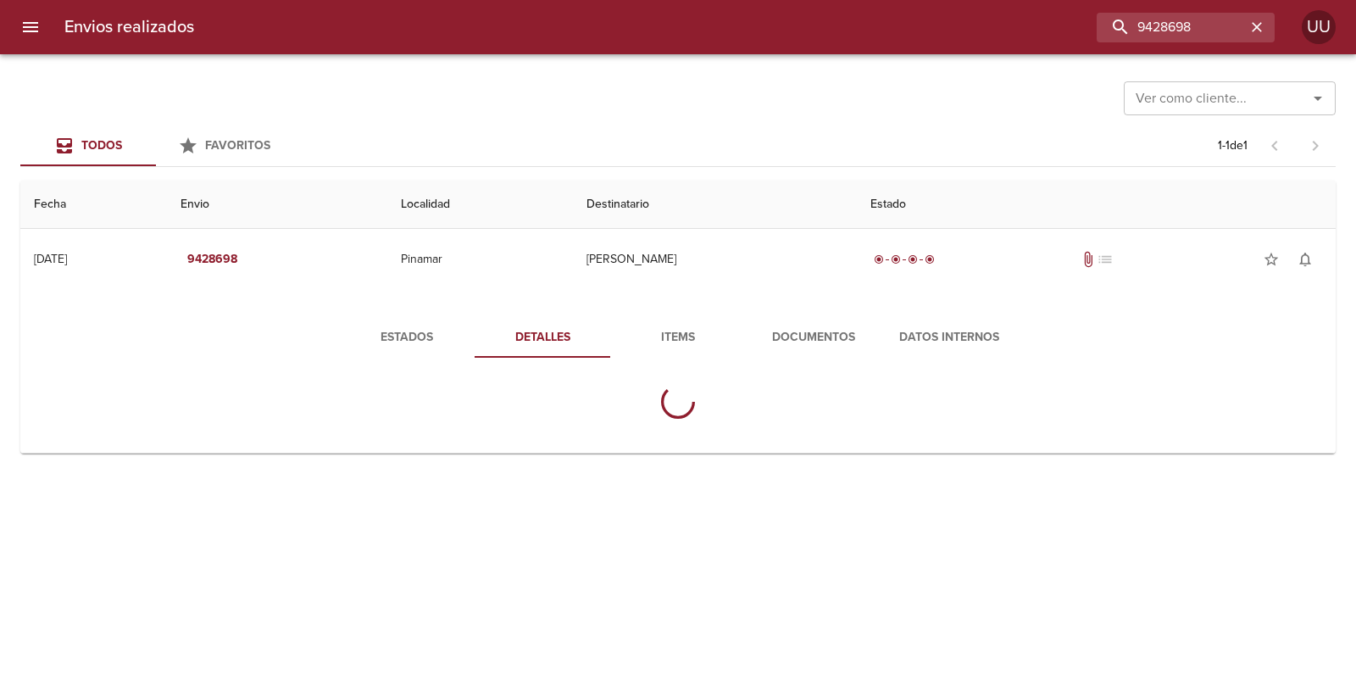
scroll to position [0, 0]
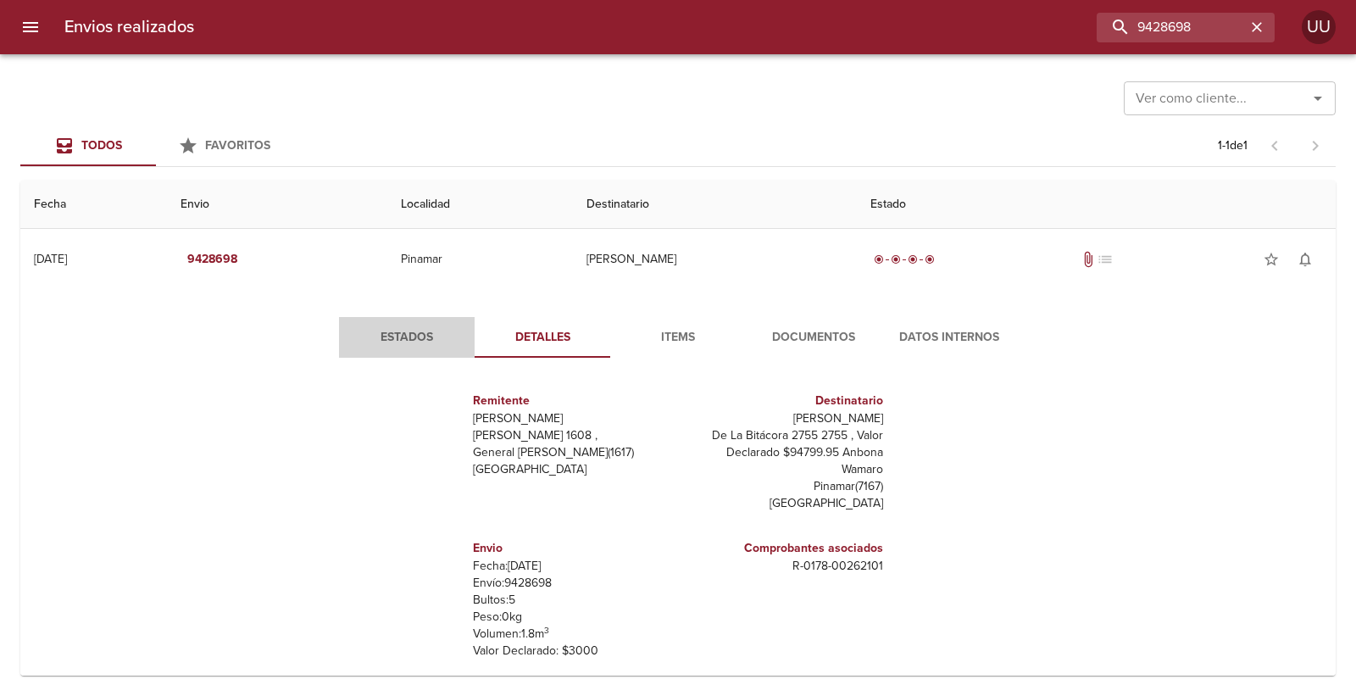
click at [444, 351] on button "Estados" at bounding box center [407, 337] width 136 height 41
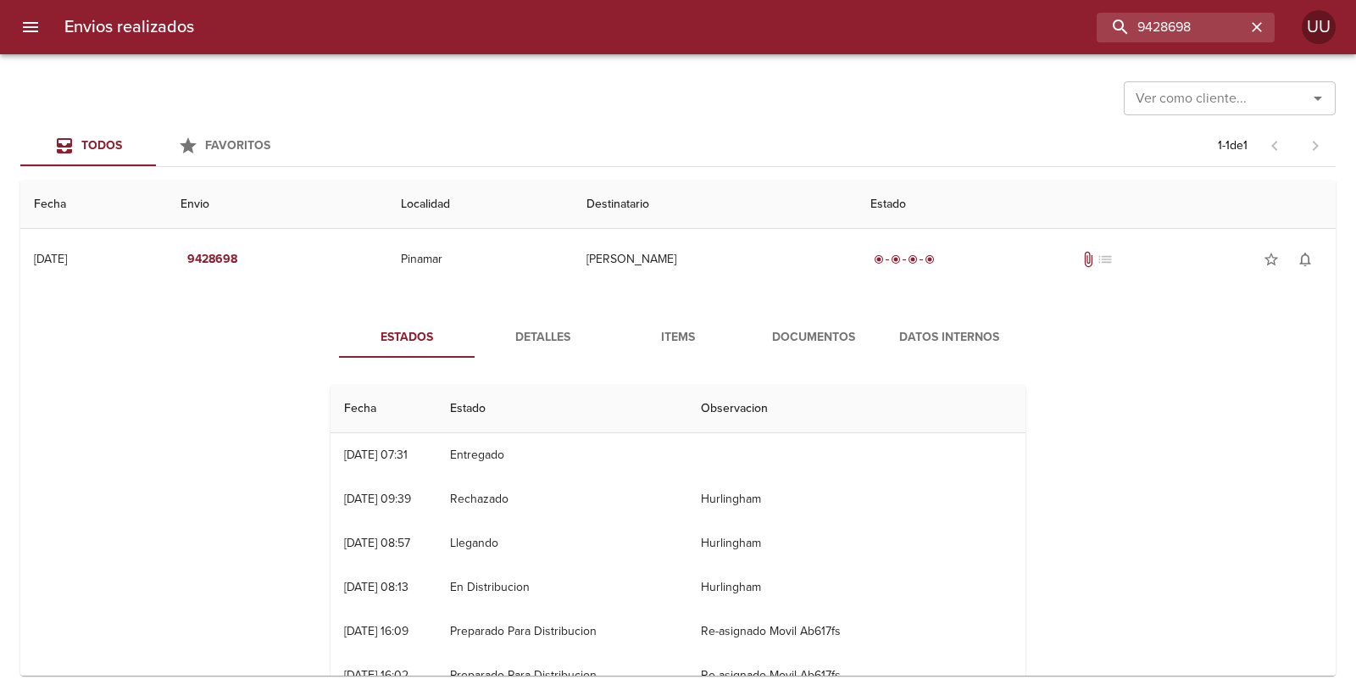
scroll to position [55, 0]
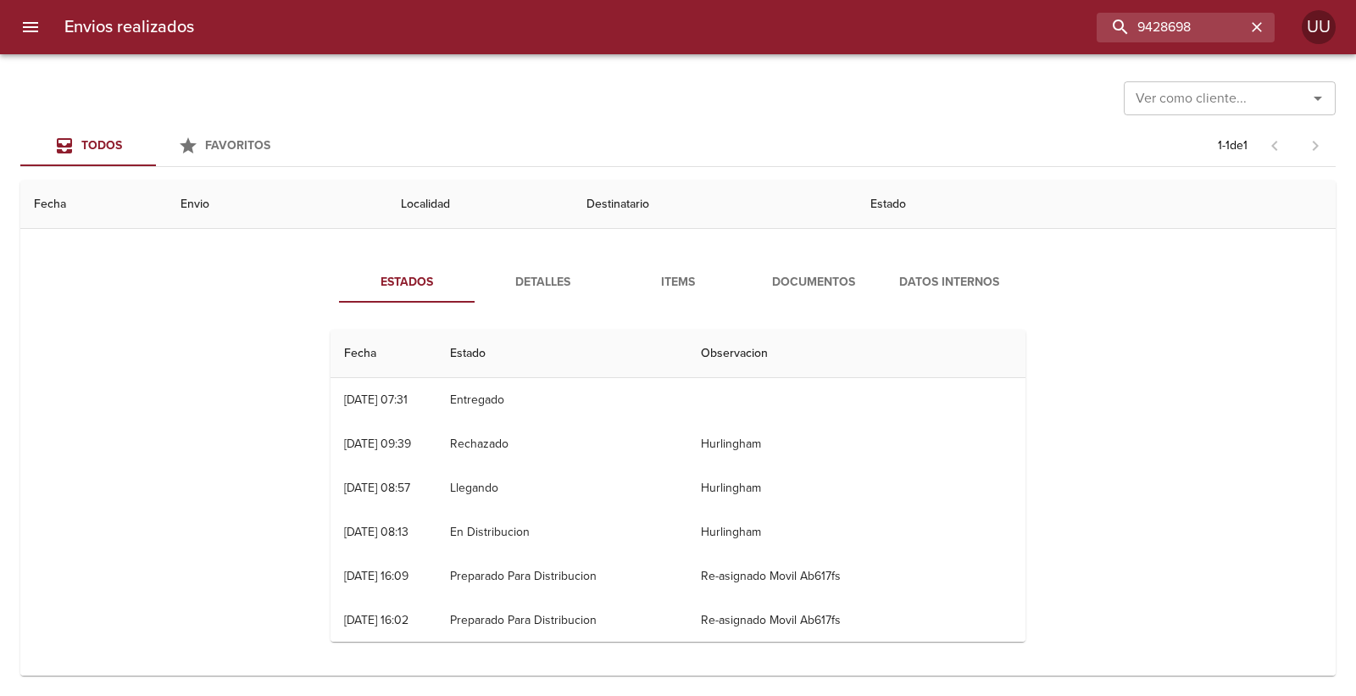
drag, startPoint x: 503, startPoint y: 442, endPoint x: 523, endPoint y: 444, distance: 20.4
click at [531, 443] on td "Rechazado" at bounding box center [561, 444] width 250 height 44
drag, startPoint x: 460, startPoint y: 439, endPoint x: 402, endPoint y: 437, distance: 58.5
click at [427, 437] on td "09/08 [DATE] 09:39" at bounding box center [384, 444] width 106 height 44
drag, startPoint x: 393, startPoint y: 437, endPoint x: 469, endPoint y: 436, distance: 75.4
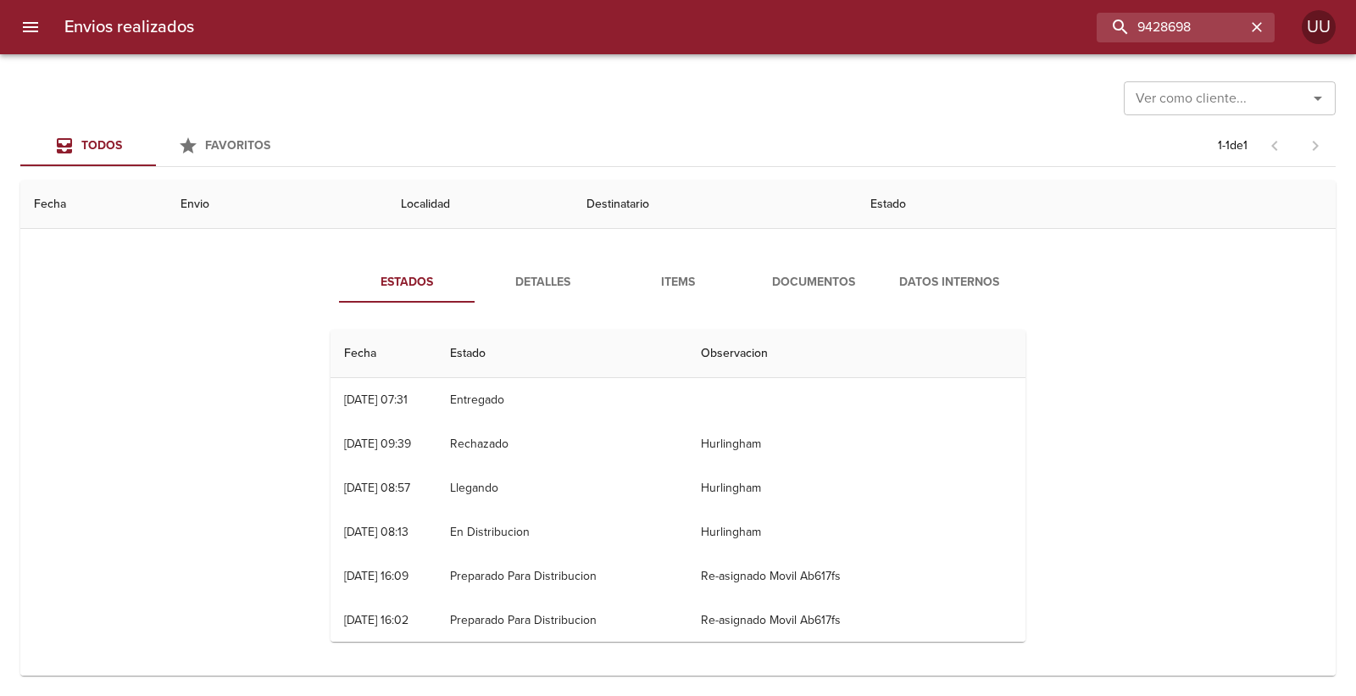
click at [469, 436] on tr "09/08 [DATE] 09:39 Rechazado Hurlingham" at bounding box center [678, 444] width 695 height 44
click at [469, 436] on td "Rechazado" at bounding box center [561, 444] width 250 height 44
click at [497, 441] on td "Rechazado" at bounding box center [561, 444] width 250 height 44
drag, startPoint x: 504, startPoint y: 572, endPoint x: 710, endPoint y: 555, distance: 206.6
click at [686, 555] on td "Preparado Para Distribucion" at bounding box center [561, 576] width 250 height 44
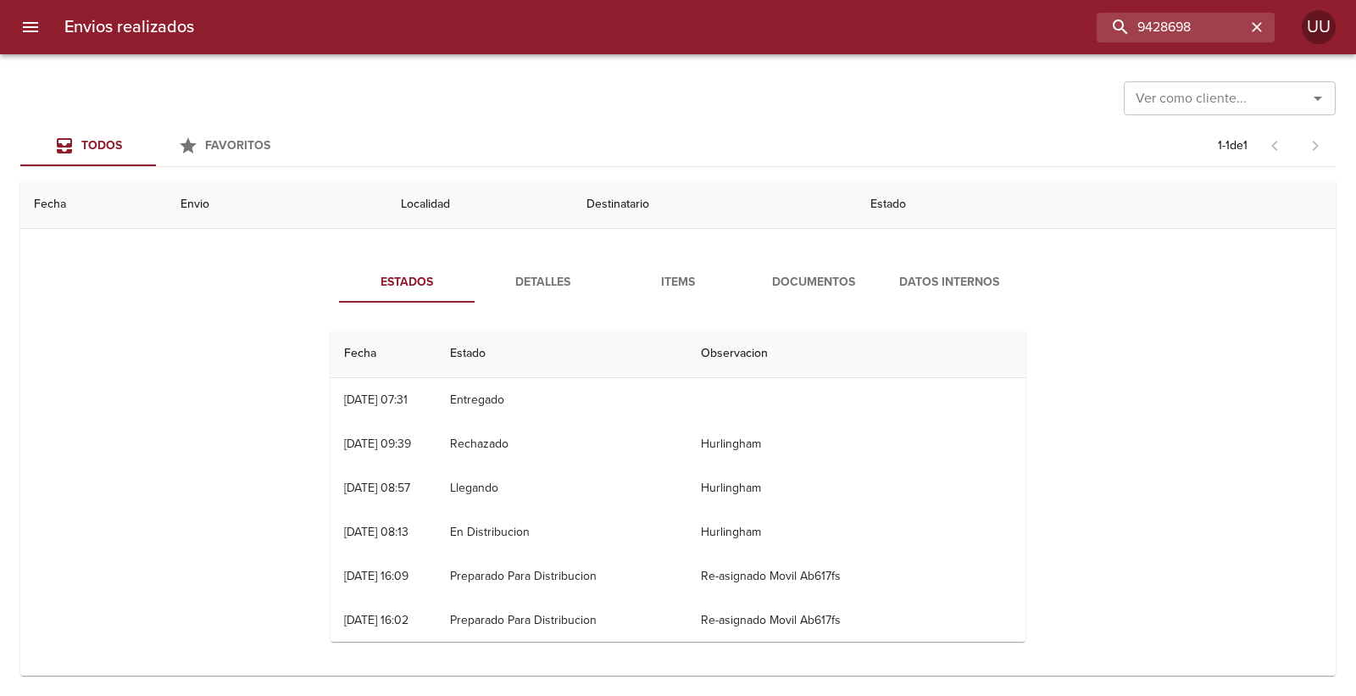
drag, startPoint x: 549, startPoint y: 437, endPoint x: 479, endPoint y: 425, distance: 71.3
click at [479, 425] on td "Rechazado" at bounding box center [561, 444] width 250 height 44
drag, startPoint x: 342, startPoint y: 392, endPoint x: 413, endPoint y: 394, distance: 71.2
click at [408, 394] on div "[DATE] 07:31" at bounding box center [376, 399] width 64 height 14
drag, startPoint x: 413, startPoint y: 394, endPoint x: 335, endPoint y: 396, distance: 78.0
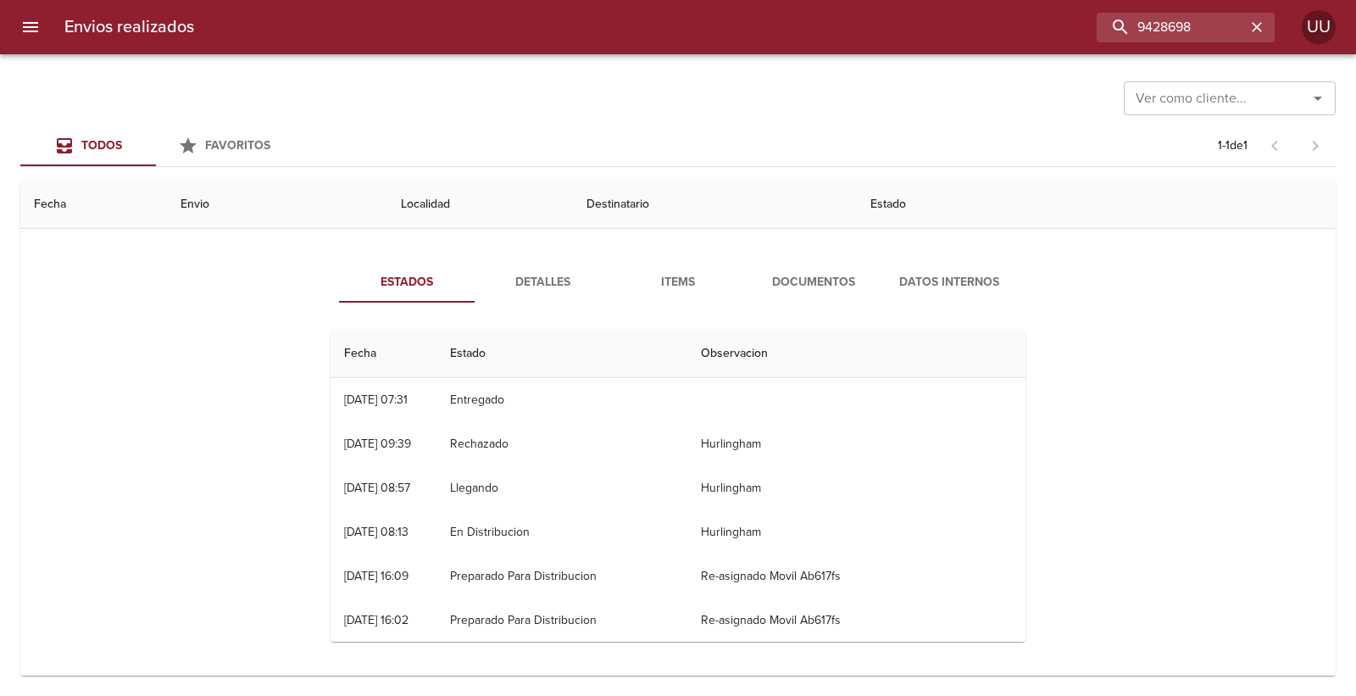
click at [335, 396] on td "11/08 [DATE] 07:31" at bounding box center [384, 400] width 106 height 44
drag, startPoint x: 1212, startPoint y: 30, endPoint x: 988, endPoint y: 20, distance: 223.9
click at [988, 20] on div "9428698" at bounding box center [741, 28] width 1067 height 30
type input "9436843"
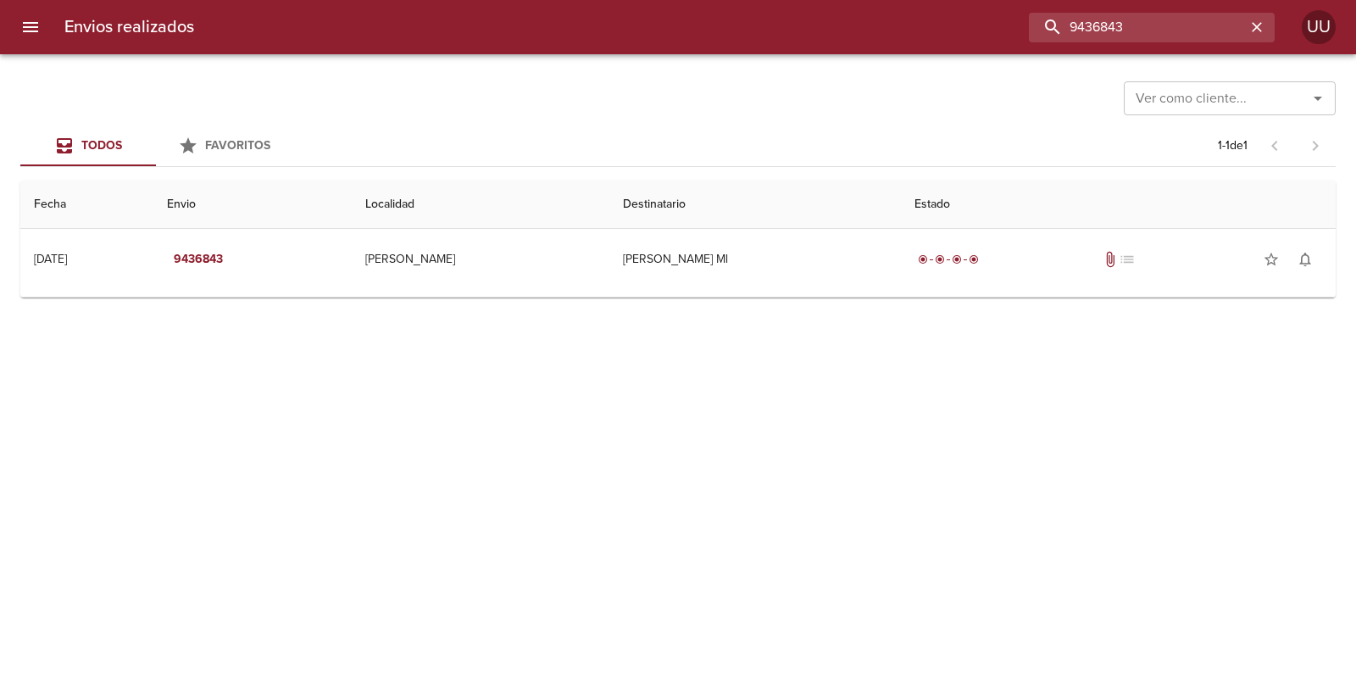
scroll to position [0, 0]
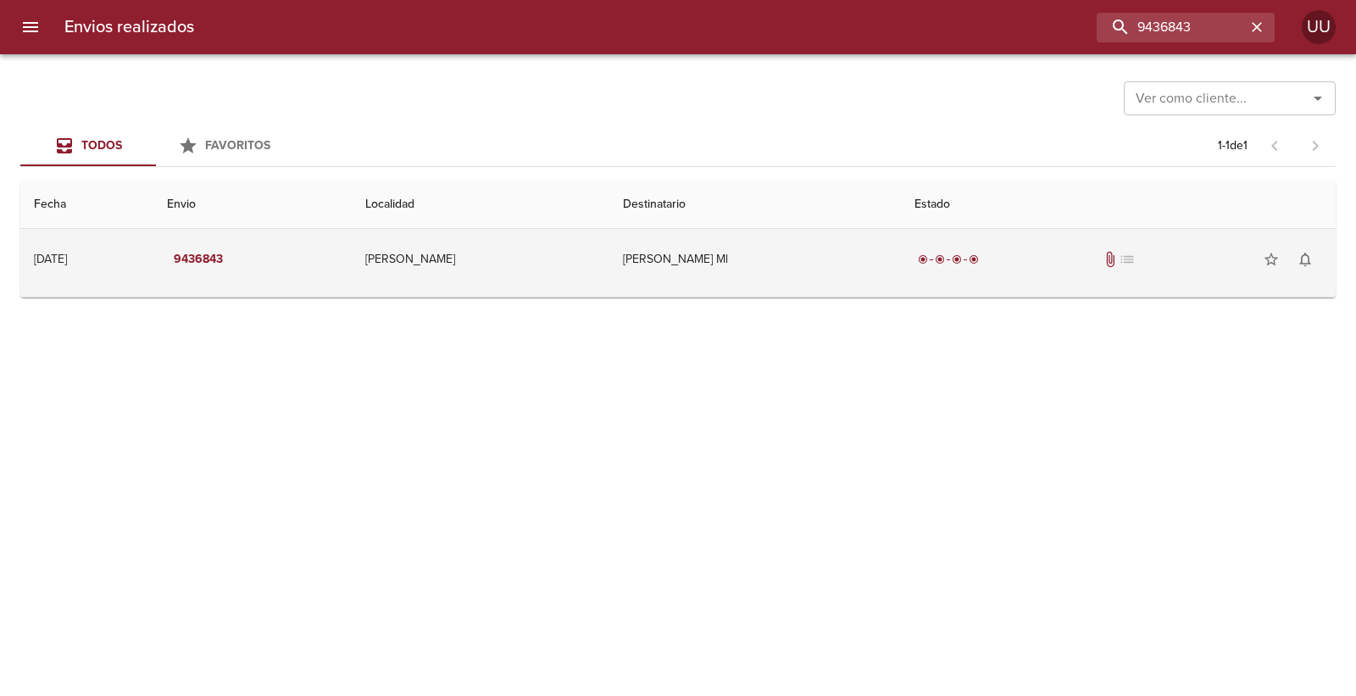
click at [743, 248] on td "[PERSON_NAME] Ml" at bounding box center [755, 259] width 292 height 61
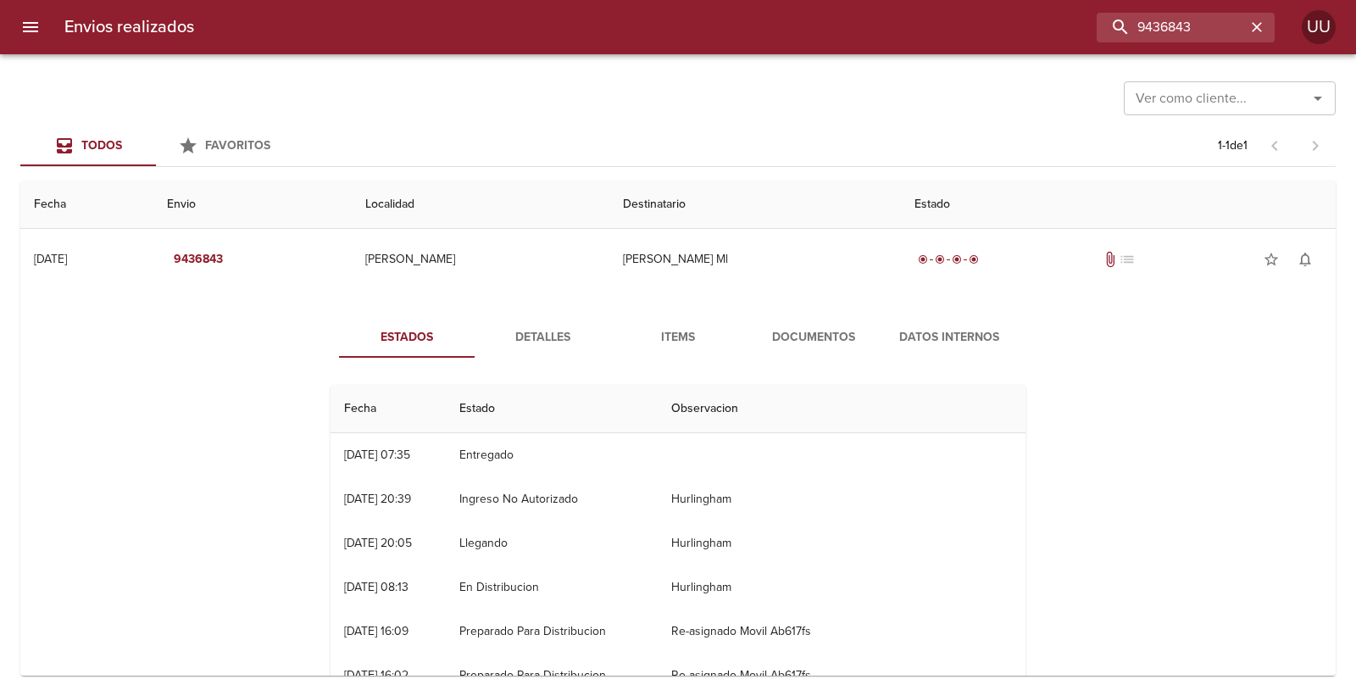
drag, startPoint x: 463, startPoint y: 497, endPoint x: 594, endPoint y: 497, distance: 131.4
click at [594, 497] on tr "09/08 [DATE] 20:39 Ingreso No Autorizado [PERSON_NAME]" at bounding box center [678, 499] width 695 height 44
